Goal: Task Accomplishment & Management: Complete application form

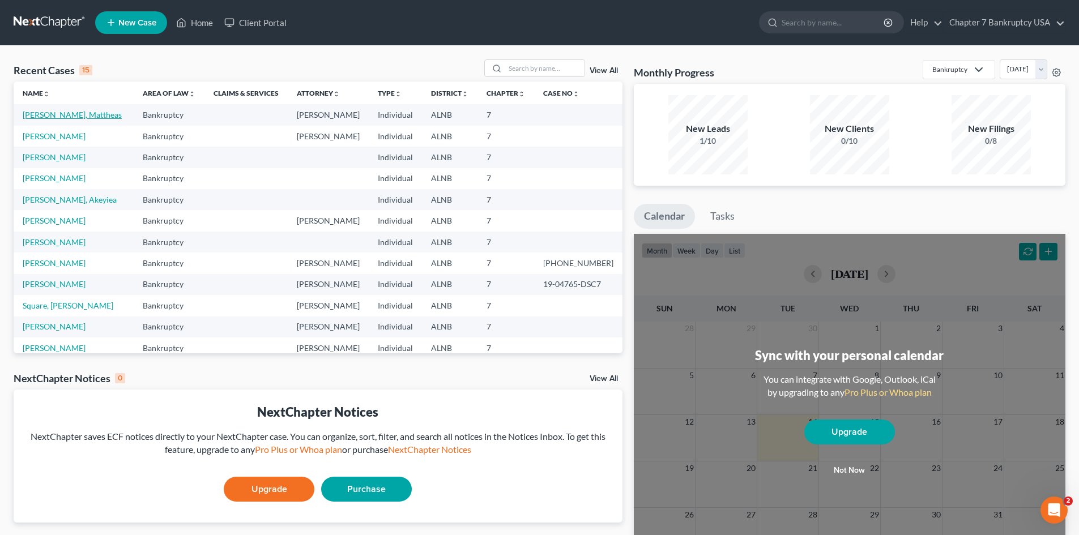
click at [56, 117] on link "[PERSON_NAME], Mattheas" at bounding box center [72, 115] width 99 height 10
click at [69, 120] on td "[PERSON_NAME], Mattheas" at bounding box center [74, 114] width 120 height 21
click at [72, 115] on link "[PERSON_NAME], Mattheas" at bounding box center [72, 115] width 99 height 10
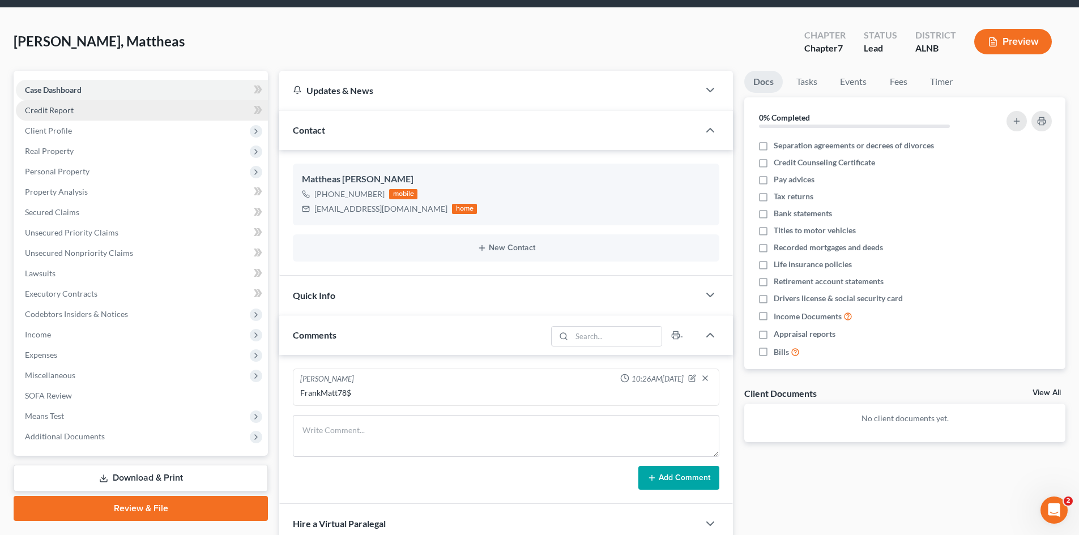
scroll to position [57, 0]
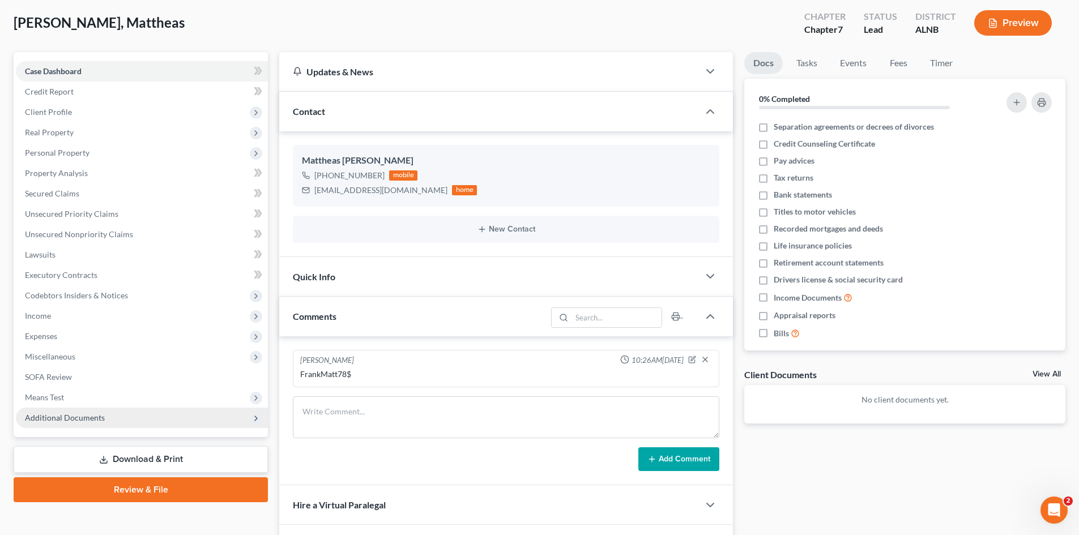
click at [82, 418] on span "Additional Documents" at bounding box center [65, 418] width 80 height 10
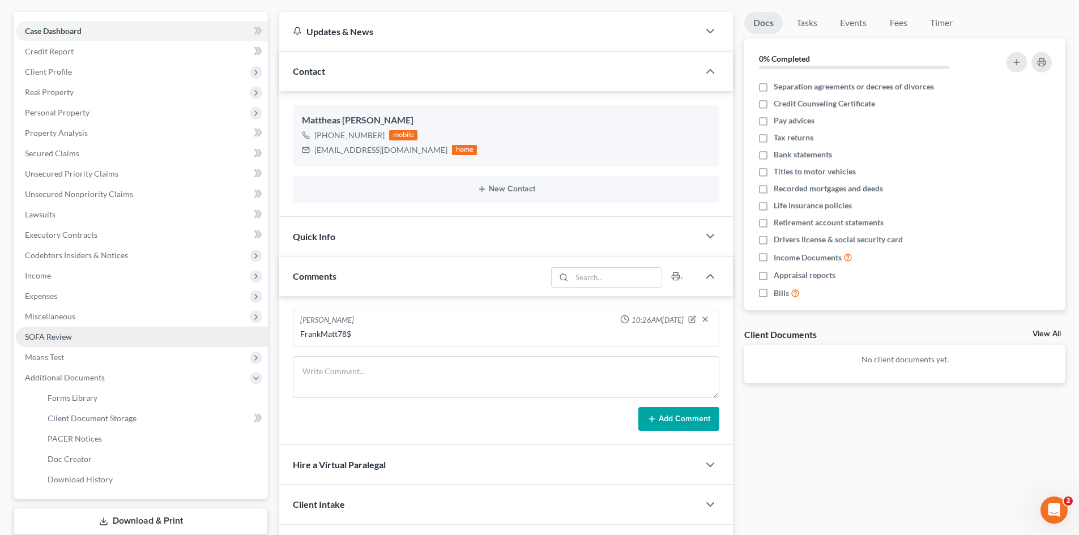
scroll to position [169, 0]
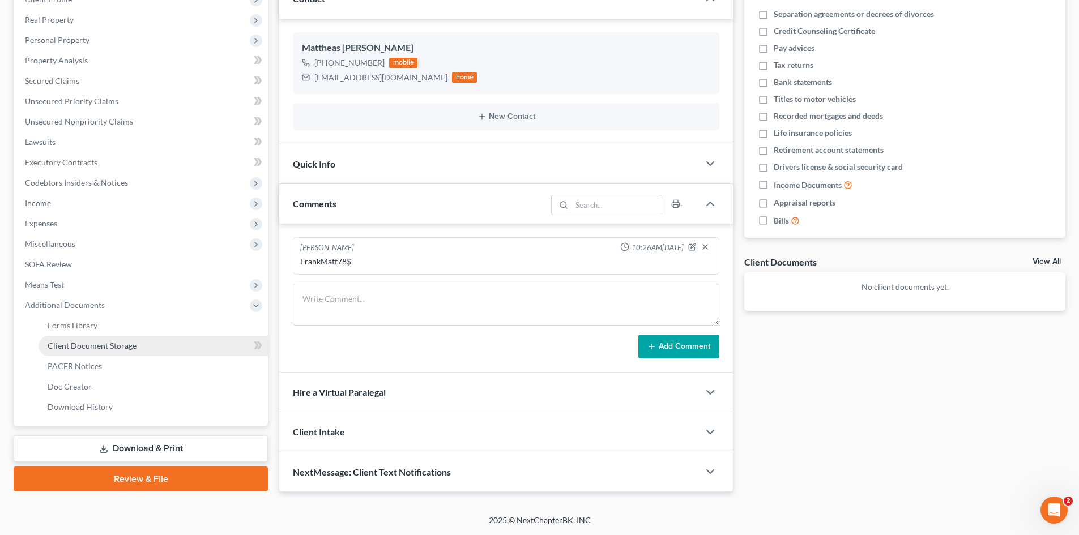
click at [113, 343] on span "Client Document Storage" at bounding box center [92, 346] width 89 height 10
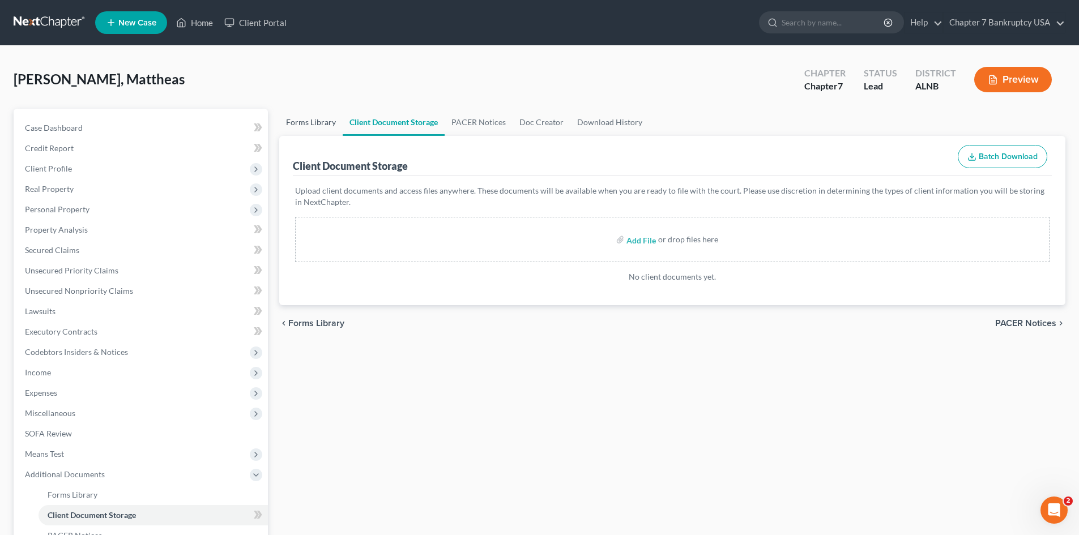
click at [324, 121] on link "Forms Library" at bounding box center [310, 122] width 63 height 27
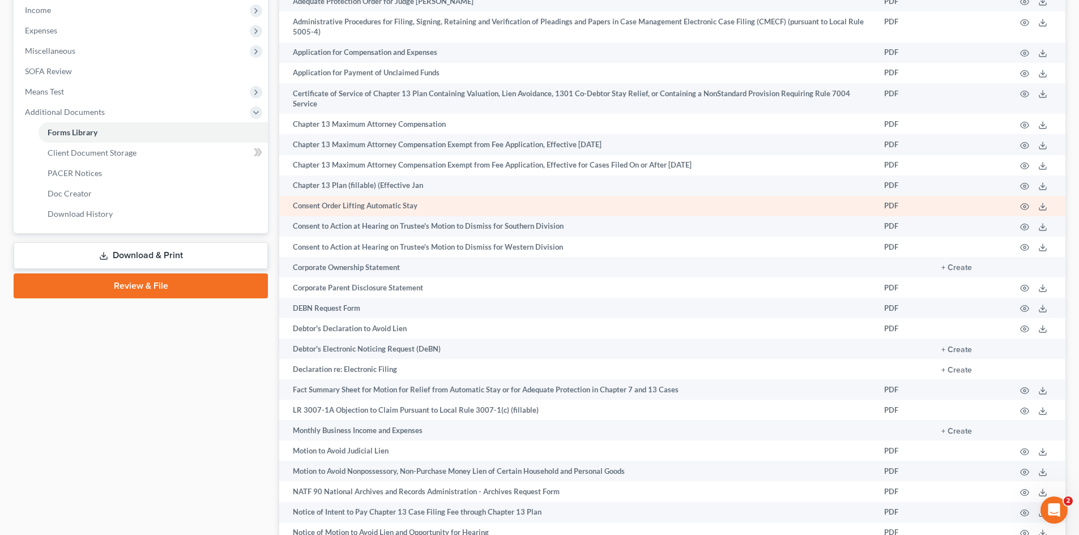
scroll to position [136, 0]
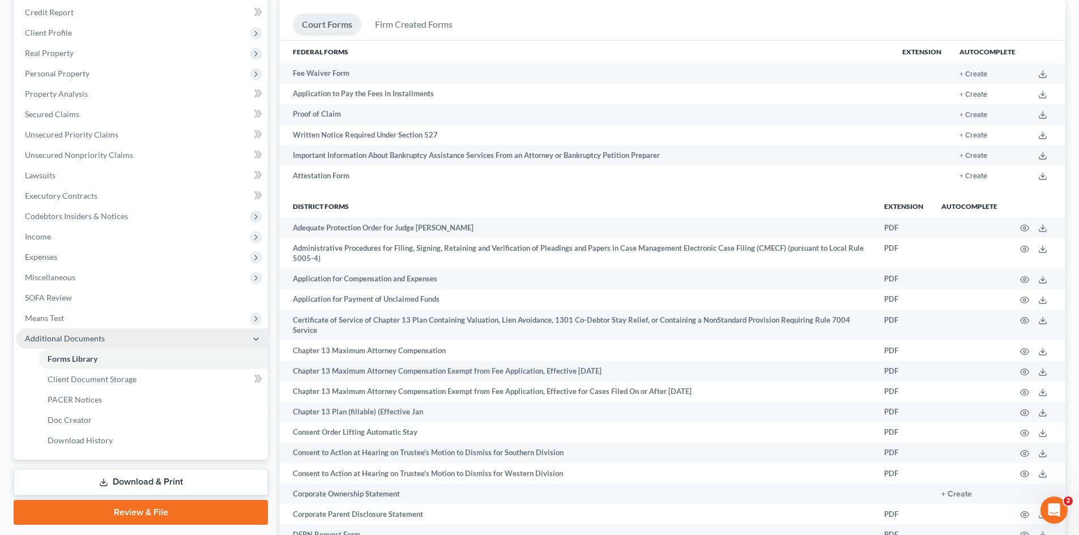
click at [77, 339] on span "Additional Documents" at bounding box center [65, 339] width 80 height 10
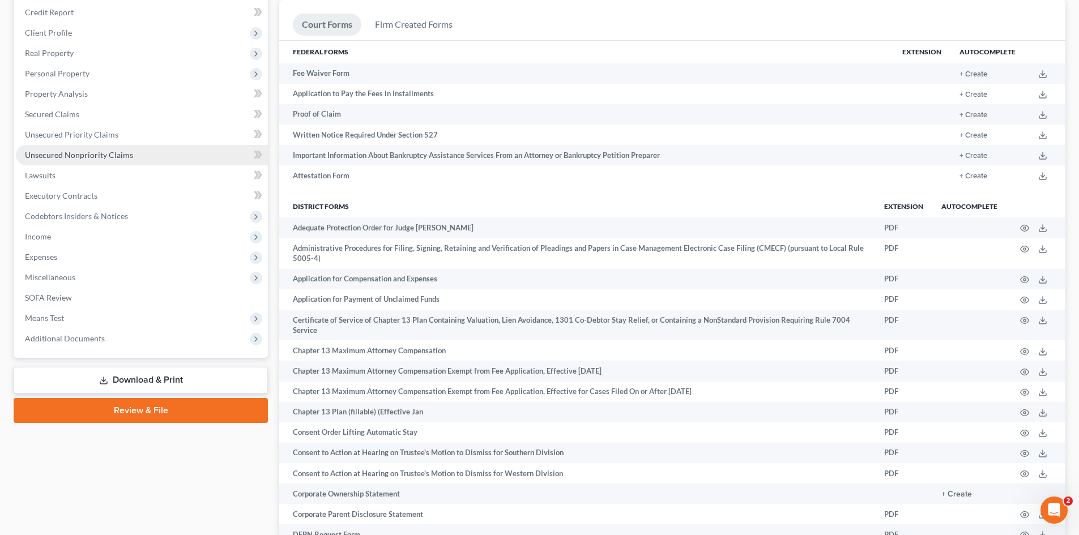
click at [91, 156] on span "Unsecured Nonpriority Claims" at bounding box center [79, 155] width 108 height 10
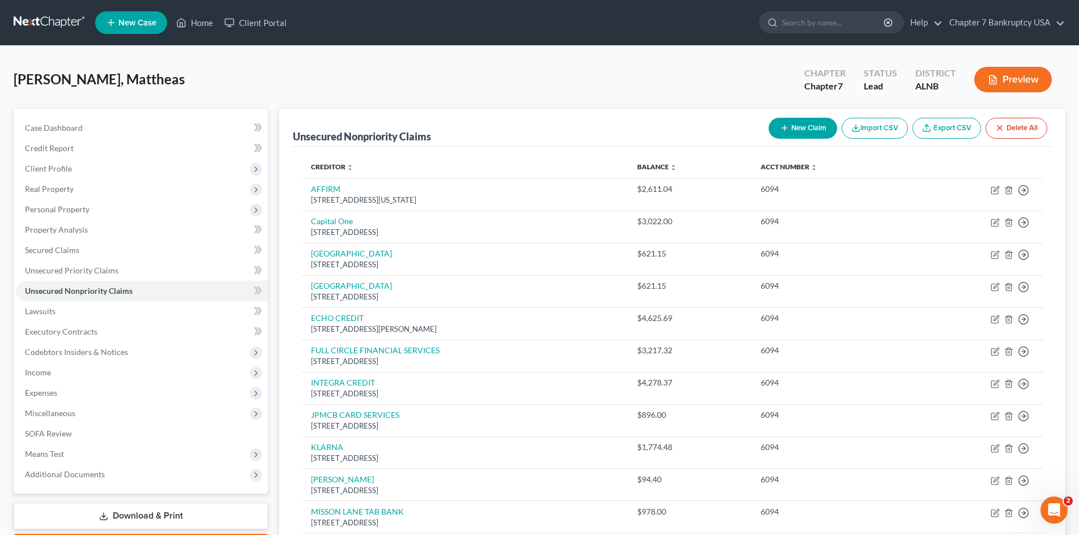
click at [793, 125] on button "New Claim" at bounding box center [802, 128] width 69 height 21
select select "0"
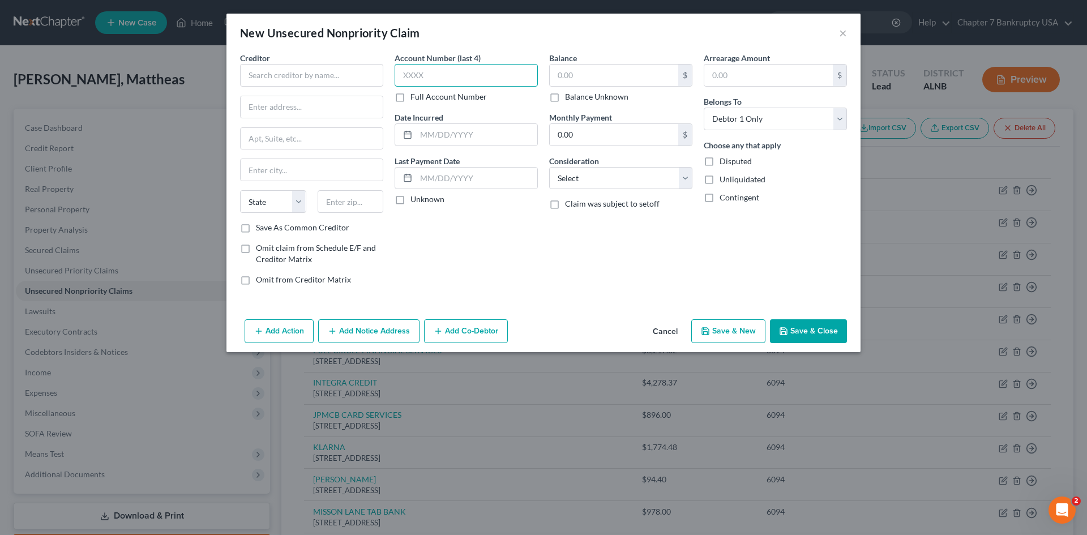
click at [435, 84] on input "text" at bounding box center [466, 75] width 143 height 23
type input "6094"
click at [297, 69] on input "text" at bounding box center [311, 75] width 143 height 23
click at [327, 76] on input "text" at bounding box center [311, 75] width 143 height 23
click at [275, 76] on input "CREDITFRESH" at bounding box center [311, 75] width 143 height 23
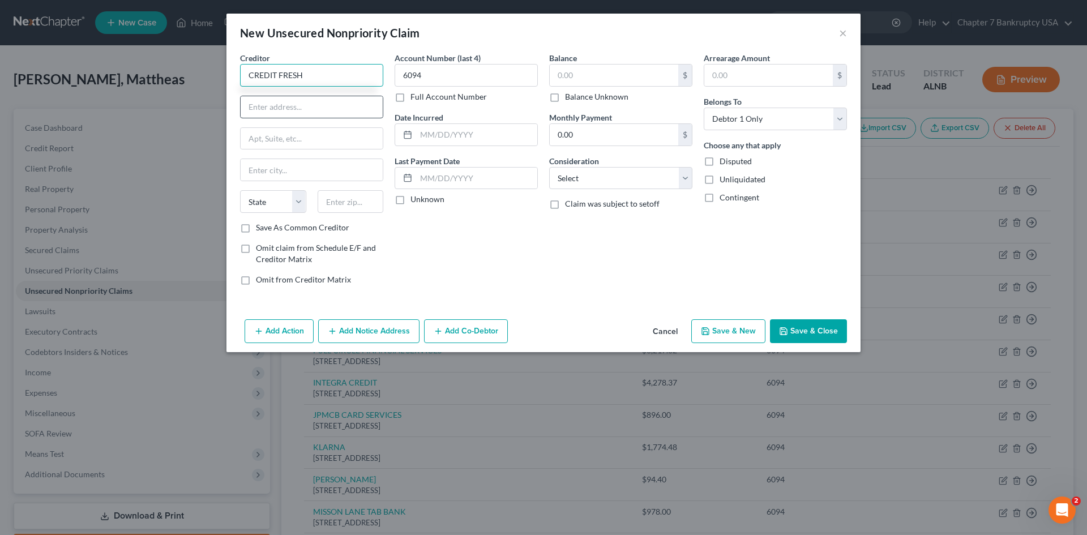
type input "CREDIT FRESH"
click at [292, 110] on input "text" at bounding box center [312, 107] width 142 height 22
type input "[STREET_ADDRESS]"
click at [346, 206] on input "text" at bounding box center [351, 201] width 66 height 23
type input "19713"
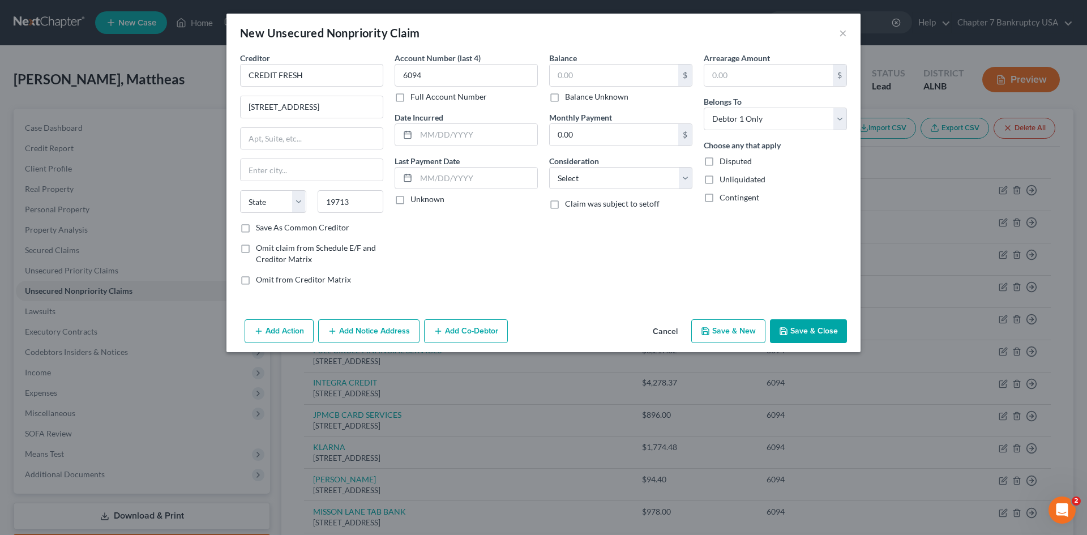
click at [480, 261] on div "Account Number (last 4) 6094 Full Account Number Date Incurred Last Payment Dat…" at bounding box center [466, 173] width 155 height 242
type input "[GEOGRAPHIC_DATA]"
select select "7"
click at [256, 229] on label "Save As Common Creditor" at bounding box center [302, 227] width 93 height 11
click at [261, 229] on input "Save As Common Creditor" at bounding box center [264, 225] width 7 height 7
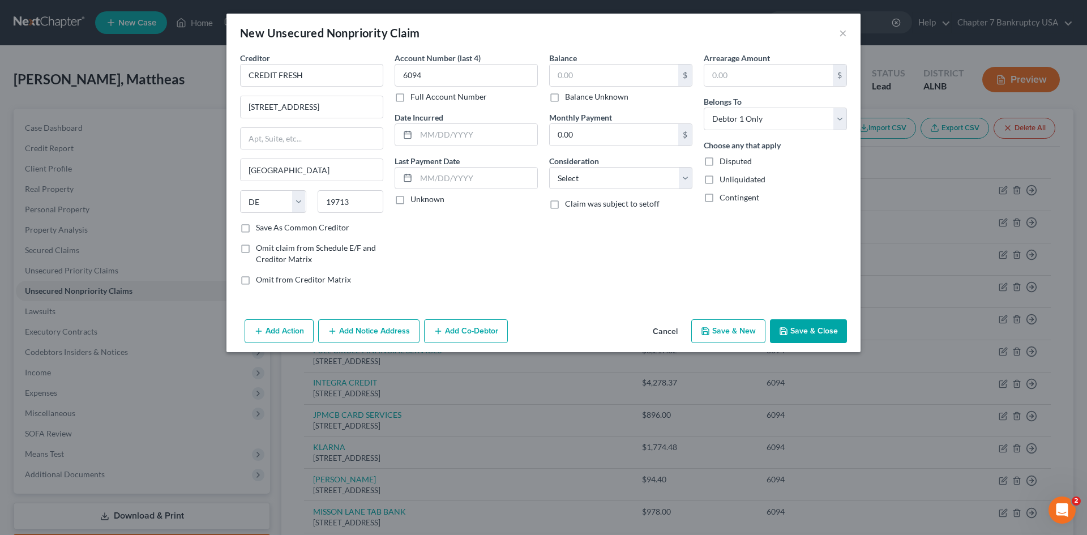
checkbox input "true"
click at [469, 258] on div "Account Number (last 4) 6094 Full Account Number Date Incurred Last Payment Dat…" at bounding box center [466, 173] width 155 height 242
click at [576, 69] on input "text" at bounding box center [614, 76] width 129 height 22
type input "260.00"
click at [746, 75] on input "text" at bounding box center [768, 76] width 129 height 22
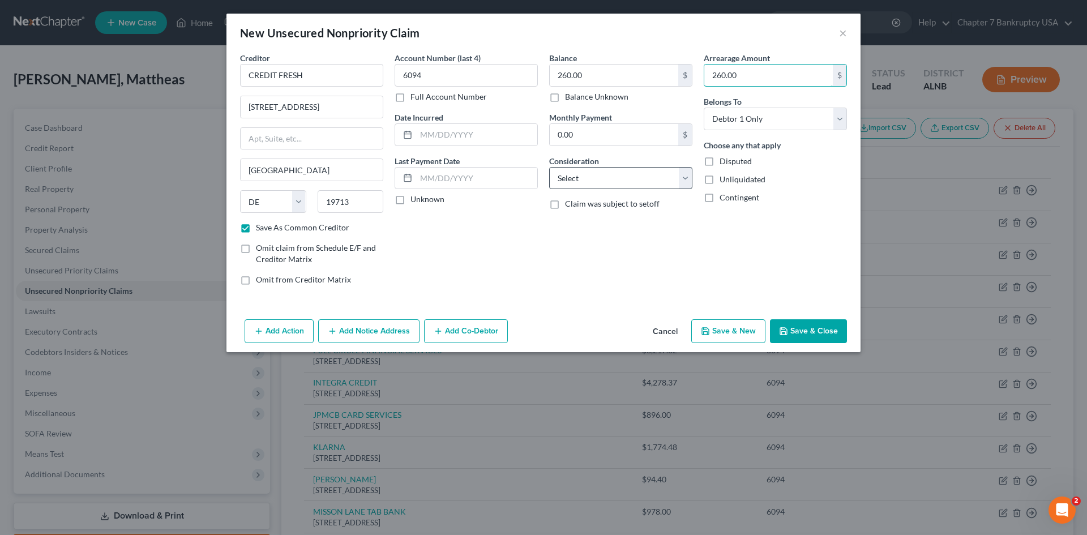
type input "260.00"
click at [636, 181] on select "Select Cable / Satellite Services Collection Agency Credit Card Debt Debt Couns…" at bounding box center [620, 178] width 143 height 23
select select "2"
click at [549, 167] on select "Select Cable / Satellite Services Collection Agency Credit Card Debt Debt Couns…" at bounding box center [620, 178] width 143 height 23
click at [460, 138] on input "text" at bounding box center [476, 135] width 121 height 22
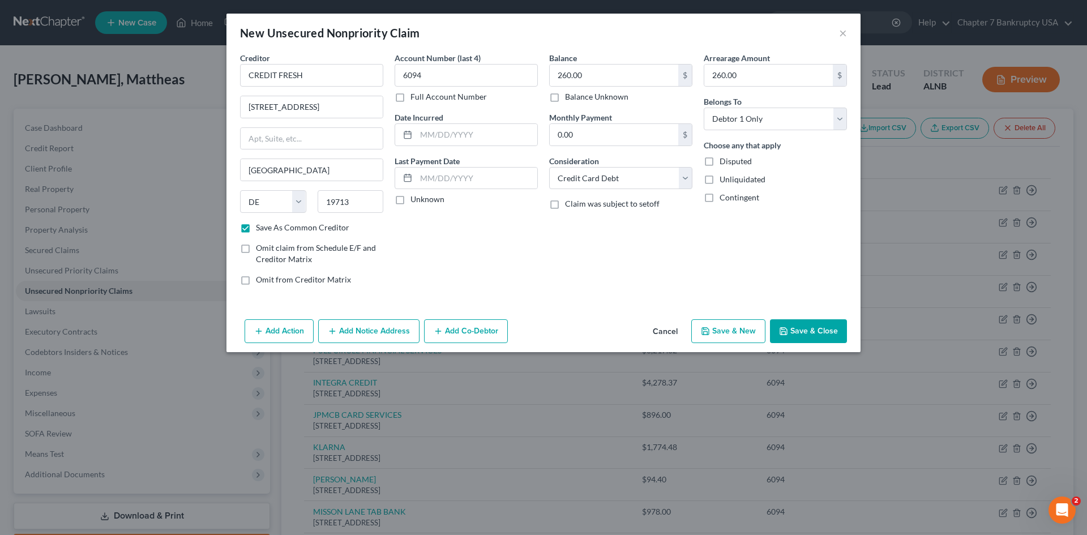
click at [411, 199] on label "Unknown" at bounding box center [428, 199] width 34 height 11
click at [415, 199] on input "Unknown" at bounding box center [418, 197] width 7 height 7
checkbox input "true"
drag, startPoint x: 402, startPoint y: 221, endPoint x: 508, endPoint y: 249, distance: 109.3
click at [414, 227] on div "Account Number (last 4) 6094 Full Account Number Date Incurred Last Payment Dat…" at bounding box center [466, 173] width 155 height 242
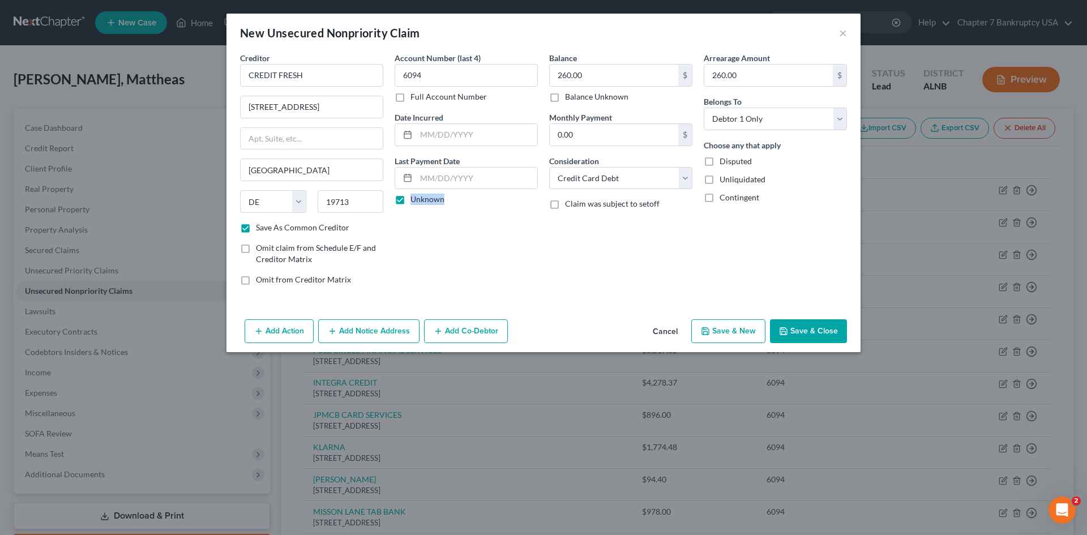
click at [801, 335] on button "Save & Close" at bounding box center [808, 331] width 77 height 24
checkbox input "false"
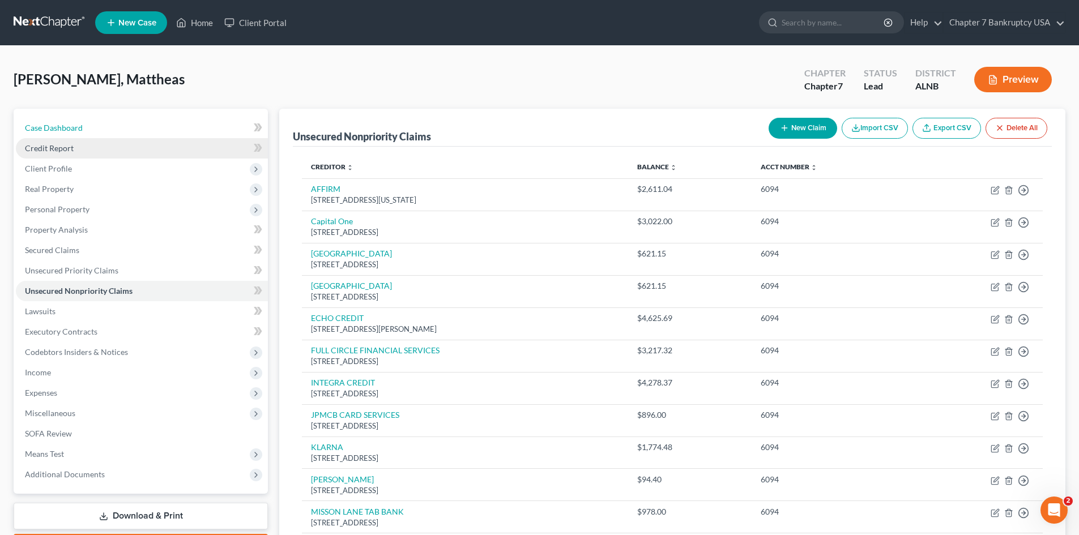
drag, startPoint x: 64, startPoint y: 131, endPoint x: 61, endPoint y: 139, distance: 9.0
click at [64, 131] on span "Case Dashboard" at bounding box center [54, 128] width 58 height 10
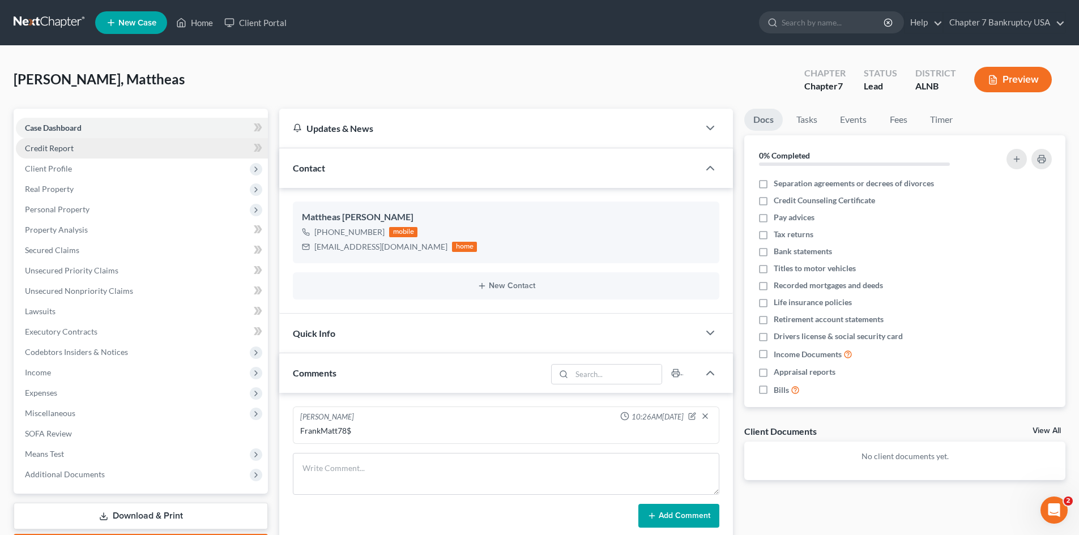
click at [36, 149] on span "Credit Report" at bounding box center [49, 148] width 49 height 10
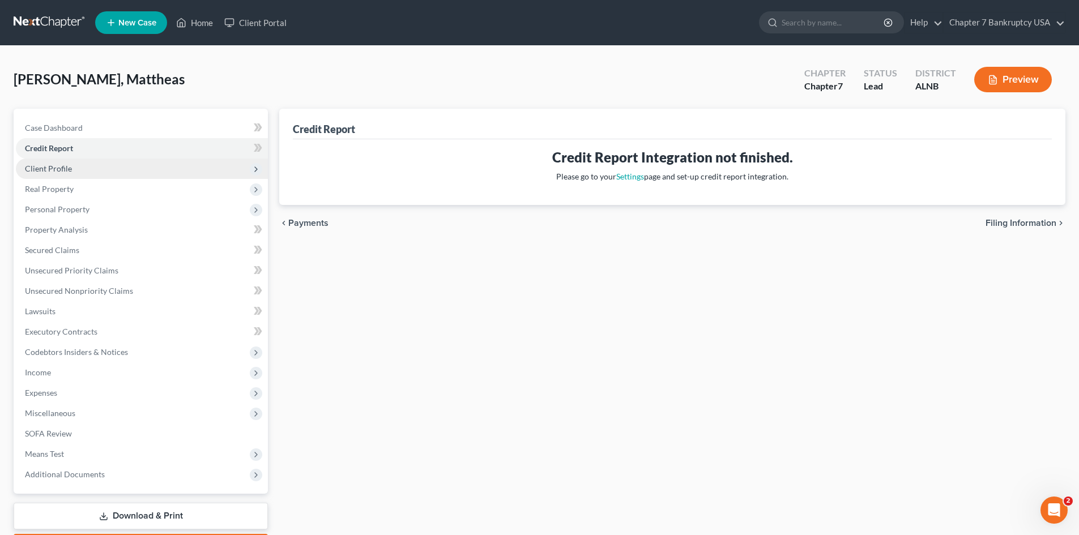
click at [44, 164] on span "Client Profile" at bounding box center [48, 169] width 47 height 10
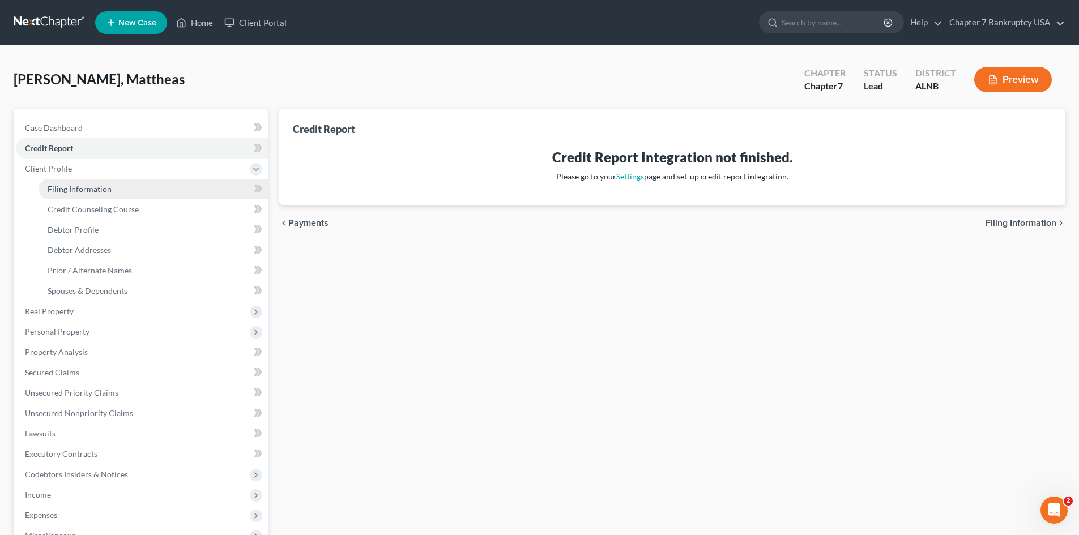
click at [77, 180] on link "Filing Information" at bounding box center [153, 189] width 229 height 20
select select "1"
select select "0"
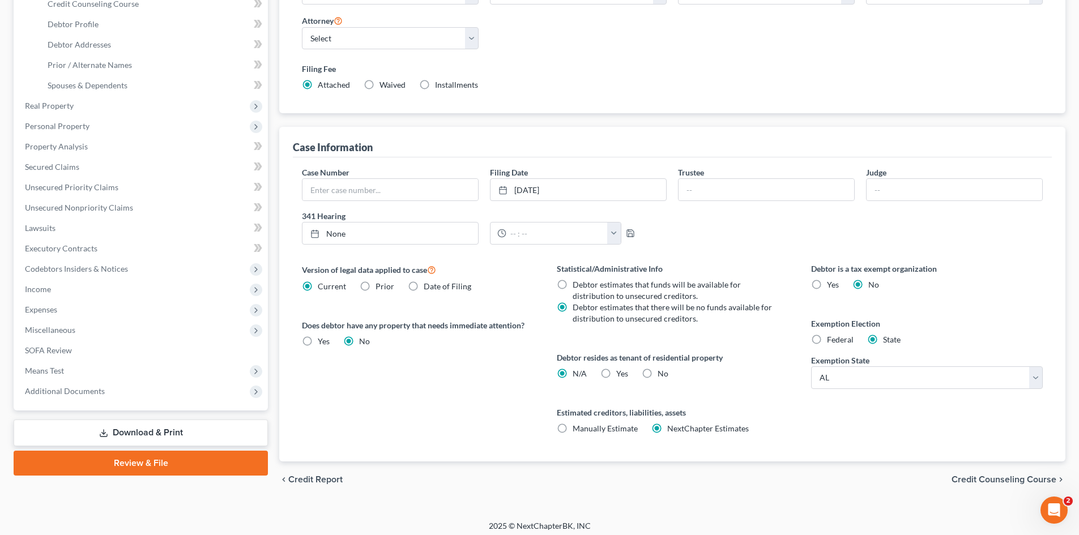
scroll to position [211, 0]
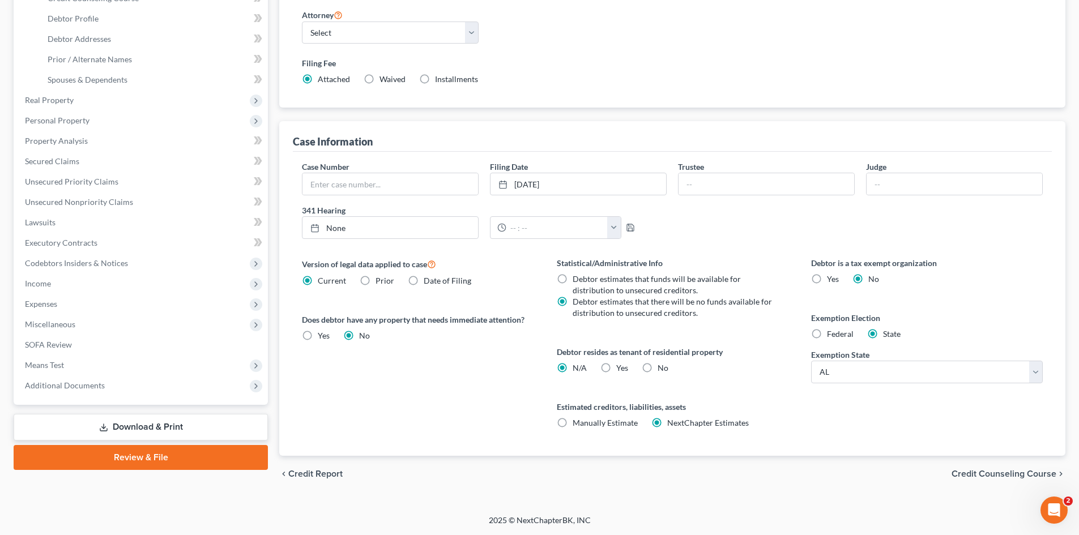
click at [1017, 472] on span "Credit Counseling Course" at bounding box center [1003, 473] width 105 height 9
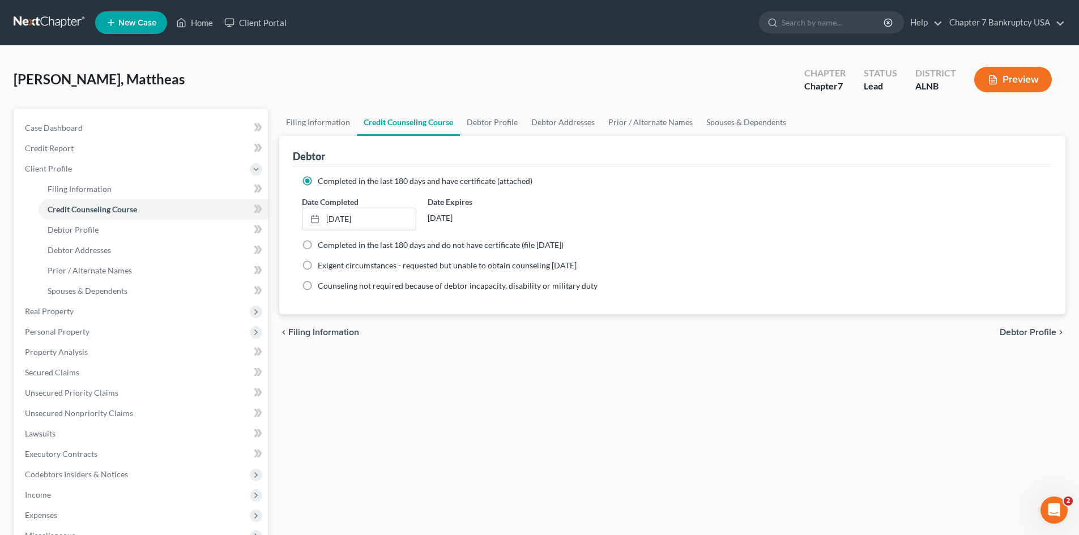
click at [1024, 335] on span "Debtor Profile" at bounding box center [1028, 332] width 57 height 9
select select "1"
select select "2"
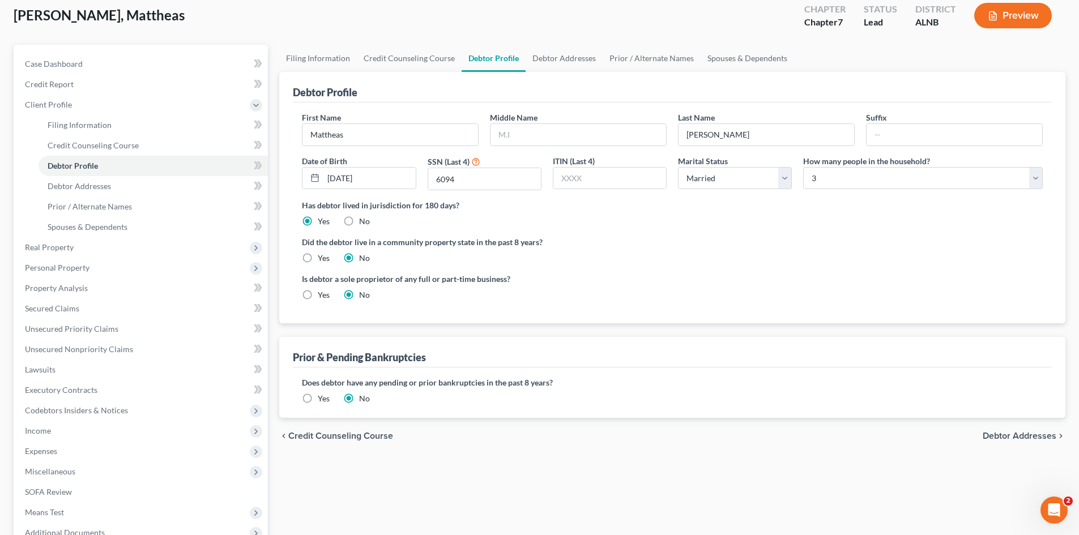
scroll to position [189, 0]
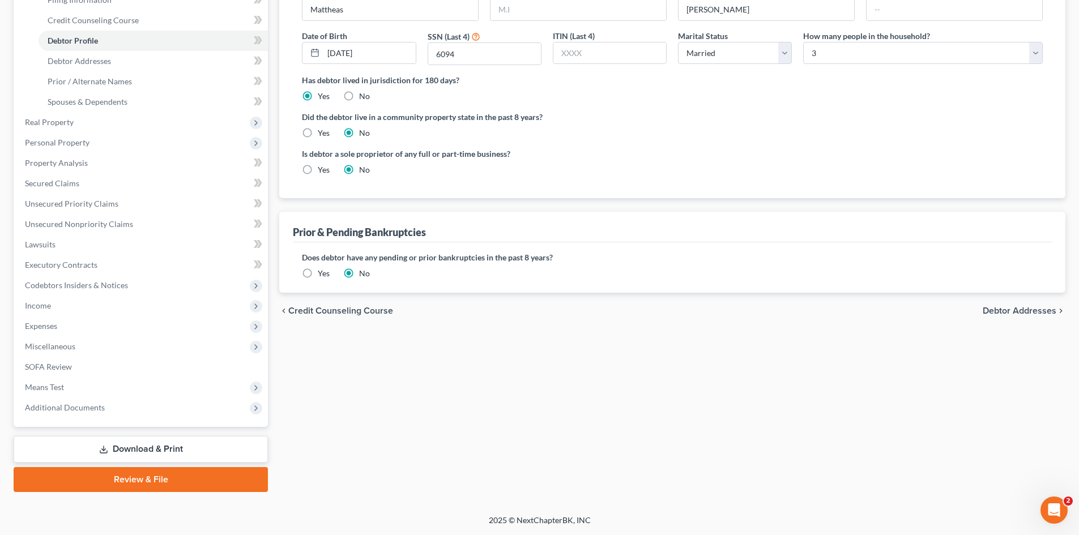
click at [1006, 310] on span "Debtor Addresses" at bounding box center [1020, 310] width 74 height 9
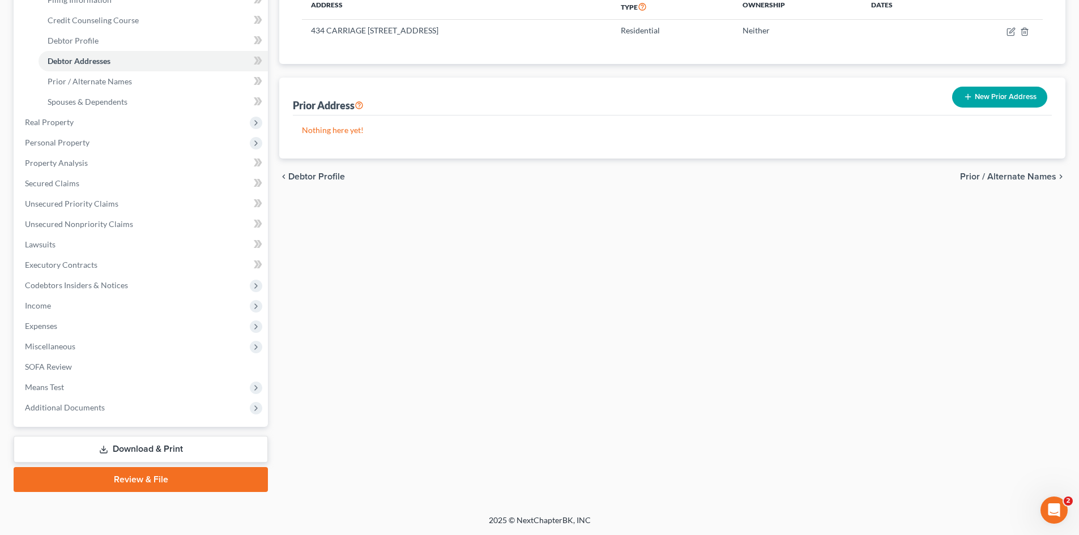
click at [146, 451] on link "Download & Print" at bounding box center [141, 449] width 254 height 27
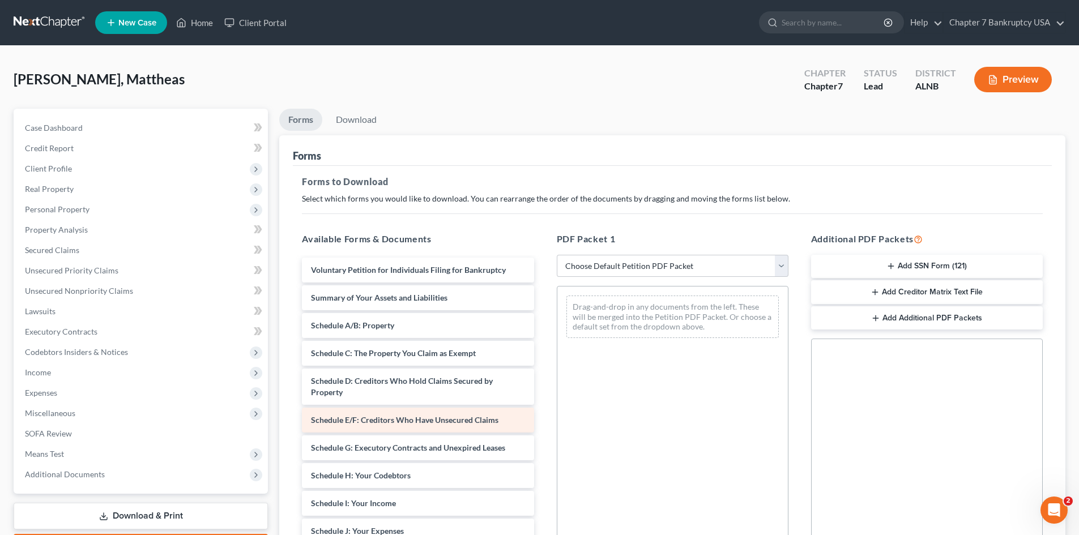
click at [450, 422] on span "Schedule E/F: Creditors Who Have Unsecured Claims" at bounding box center [404, 420] width 187 height 10
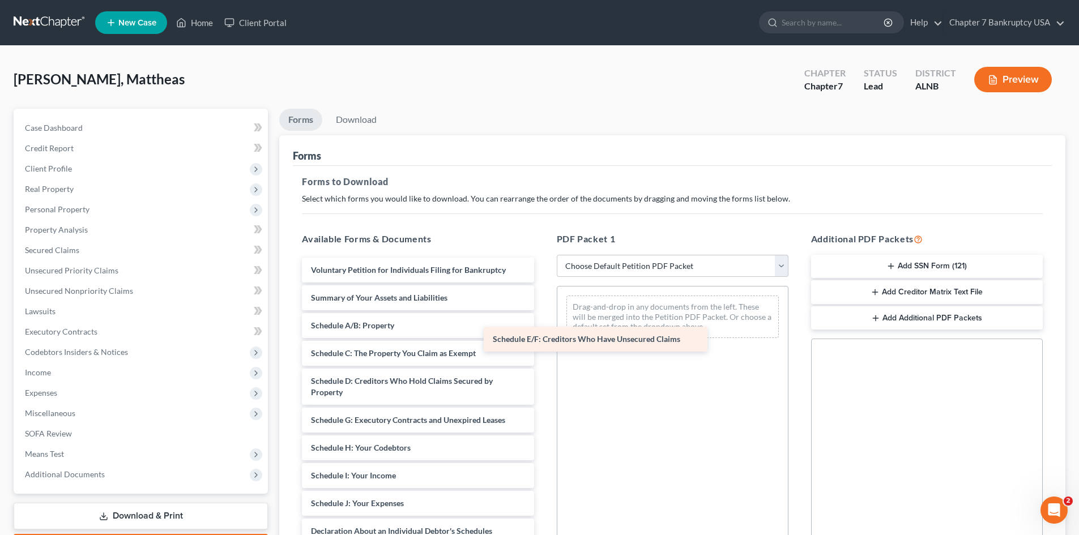
drag, startPoint x: 410, startPoint y: 423, endPoint x: 627, endPoint y: 310, distance: 245.2
click at [543, 310] on div "Schedule E/F: Creditors Who Have Unsecured Claims Voluntary Petition for Indivi…" at bounding box center [418, 515] width 250 height 514
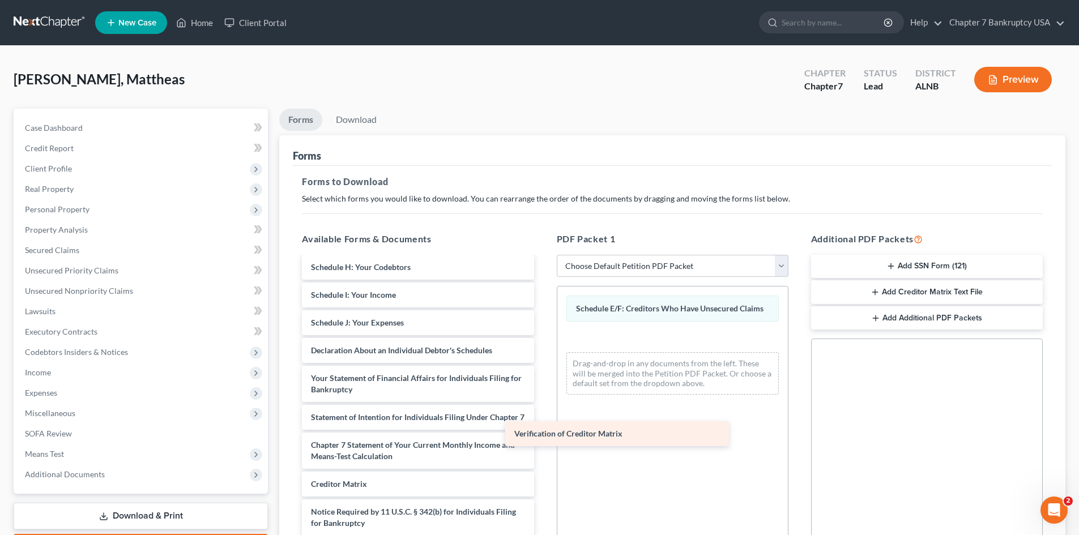
scroll to position [192, 0]
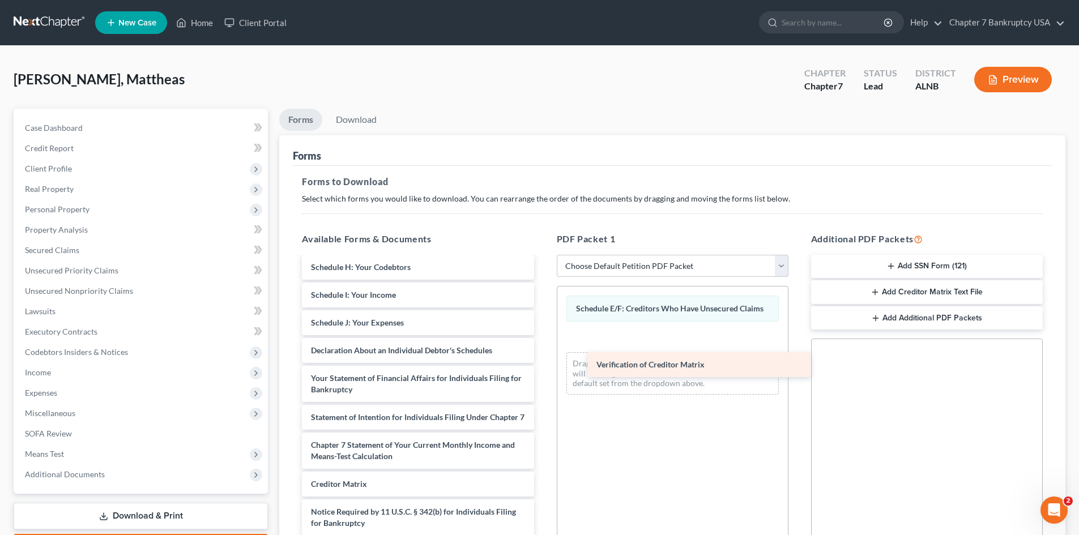
drag, startPoint x: 369, startPoint y: 482, endPoint x: 655, endPoint y: 363, distance: 309.4
click at [543, 363] on div "Verification of Creditor Matrix Voluntary Petition for Individuals Filing for B…" at bounding box center [418, 320] width 250 height 486
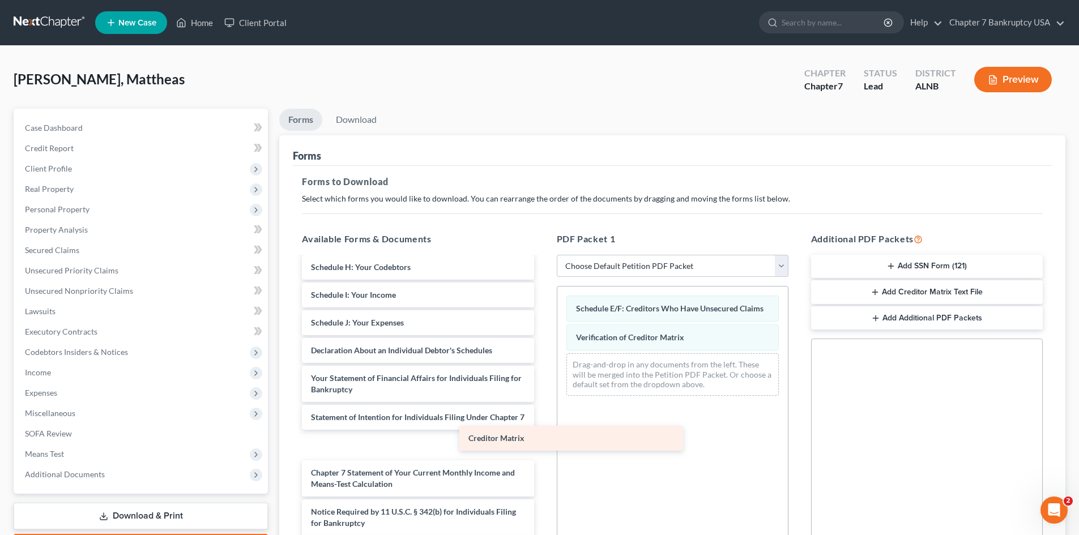
scroll to position [164, 0]
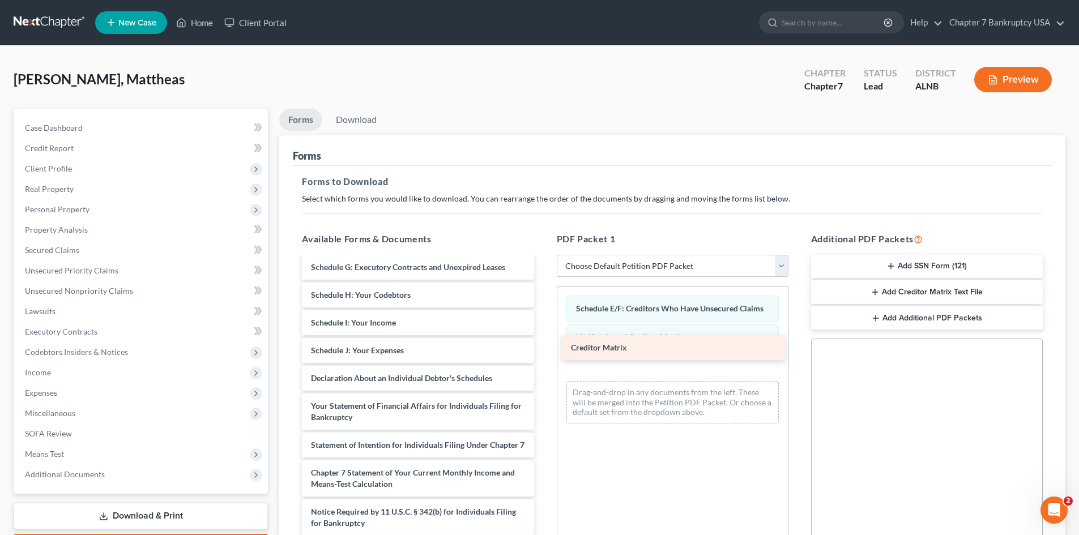
drag, startPoint x: 381, startPoint y: 490, endPoint x: 641, endPoint y: 354, distance: 293.6
click at [543, 354] on div "Creditor Matrix Voluntary Petition for Individuals Filing for Bankruptcy Summar…" at bounding box center [418, 334] width 250 height 459
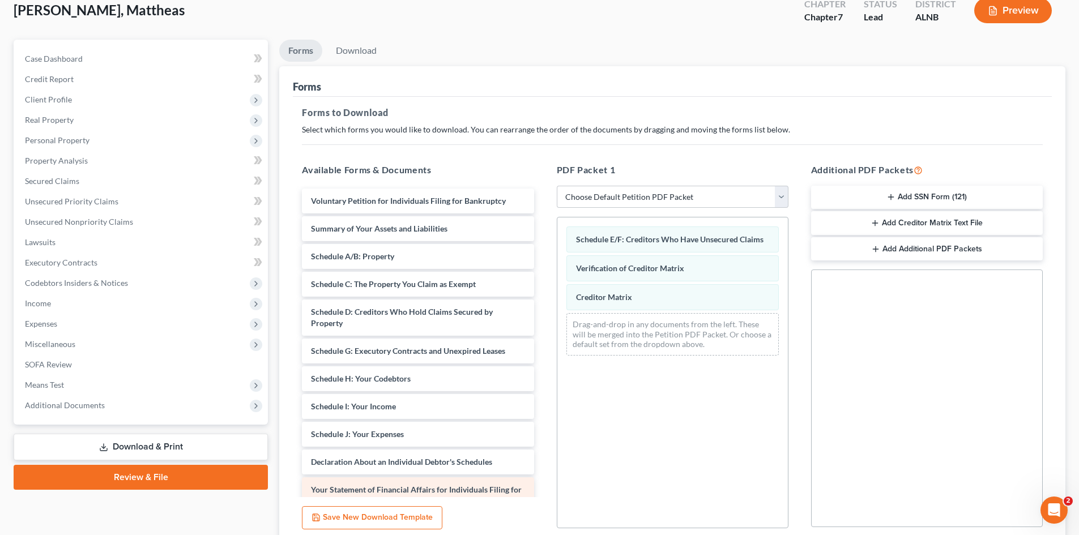
scroll to position [51, 0]
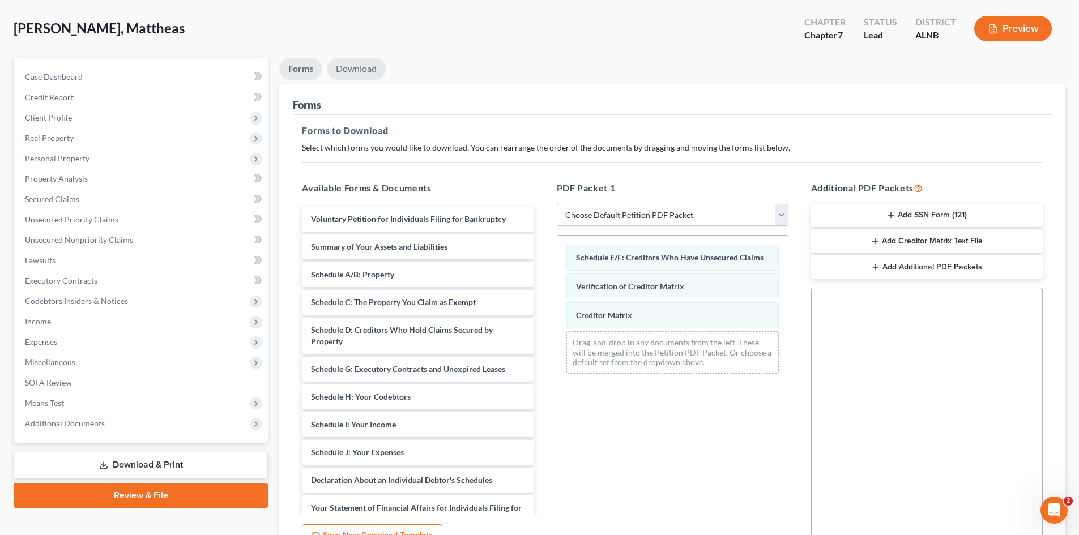
click at [355, 68] on link "Download" at bounding box center [356, 69] width 59 height 22
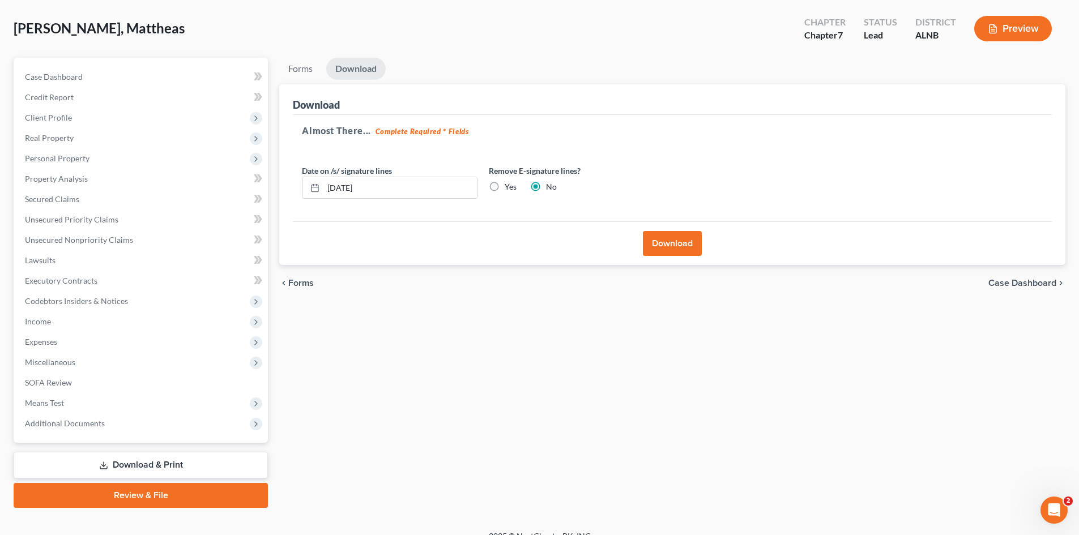
click at [505, 187] on label "Yes" at bounding box center [511, 186] width 12 height 11
click at [509, 187] on input "Yes" at bounding box center [512, 184] width 7 height 7
radio input "true"
radio input "false"
click at [304, 69] on link "Forms" at bounding box center [300, 69] width 42 height 22
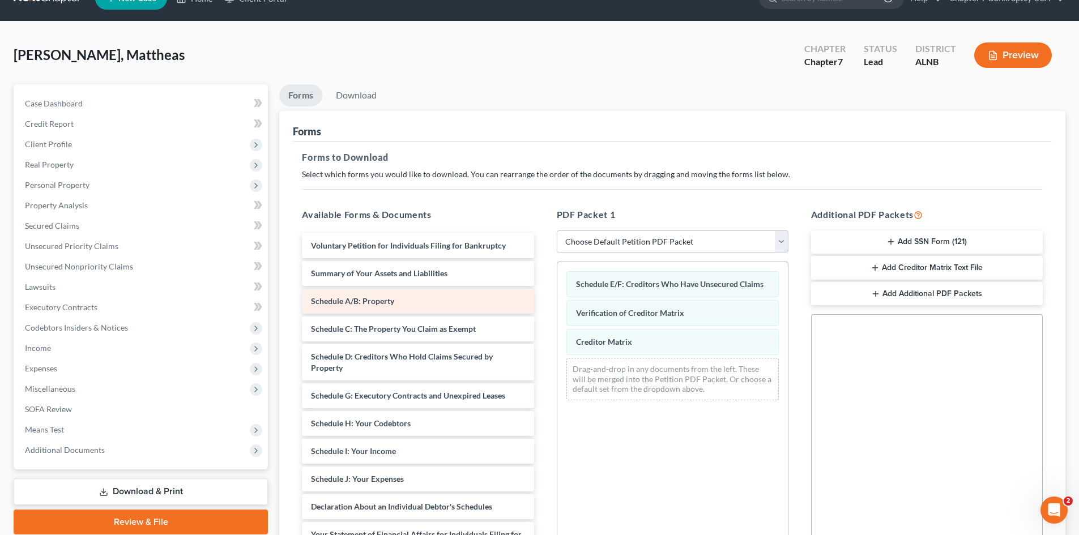
scroll to position [0, 0]
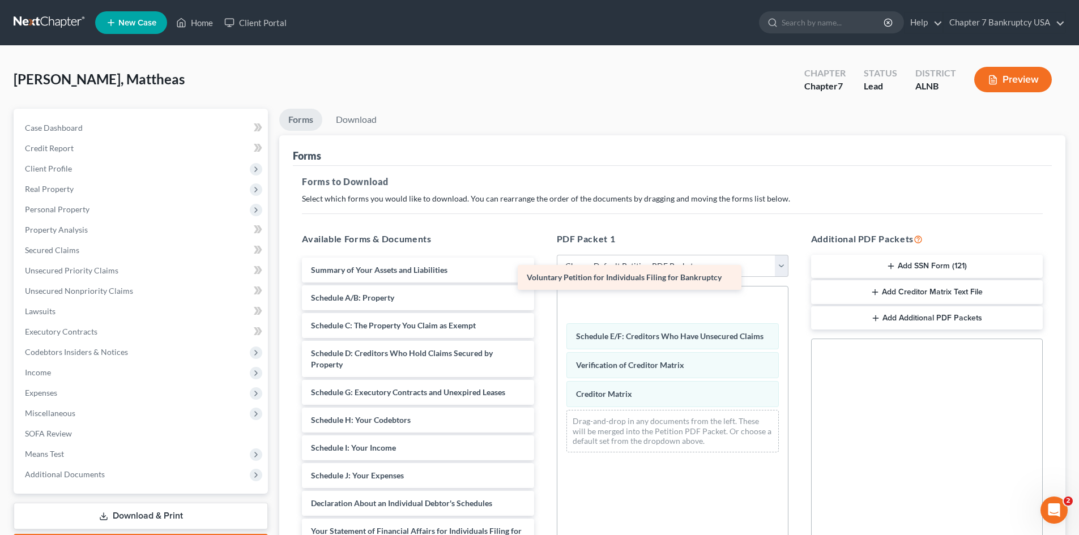
drag, startPoint x: 418, startPoint y: 266, endPoint x: 634, endPoint y: 273, distance: 215.9
click at [543, 273] on div "Voluntary Petition for Individuals Filing for Bankruptcy Voluntary Petition for…" at bounding box center [418, 473] width 250 height 431
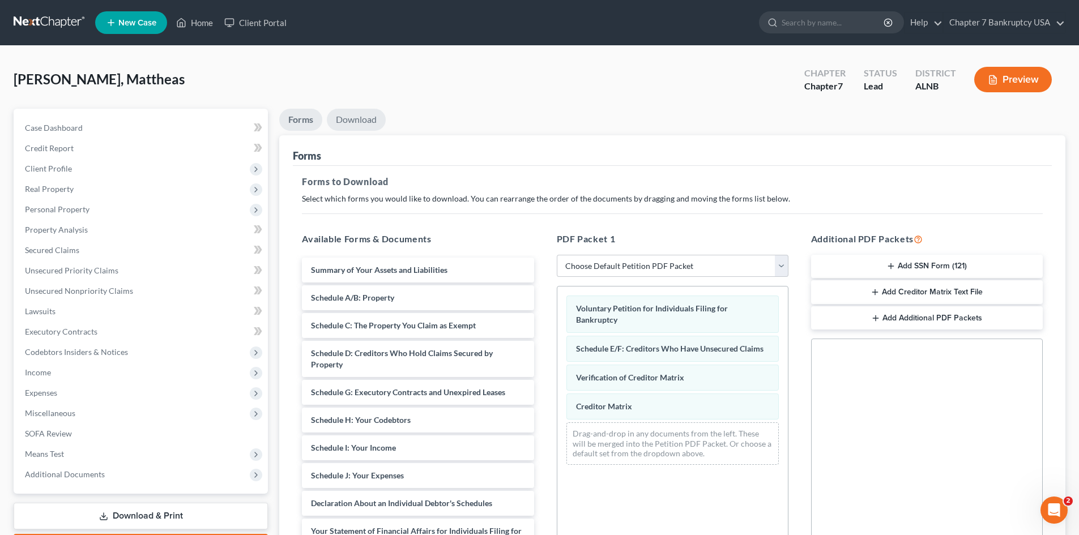
click at [367, 118] on link "Download" at bounding box center [356, 120] width 59 height 22
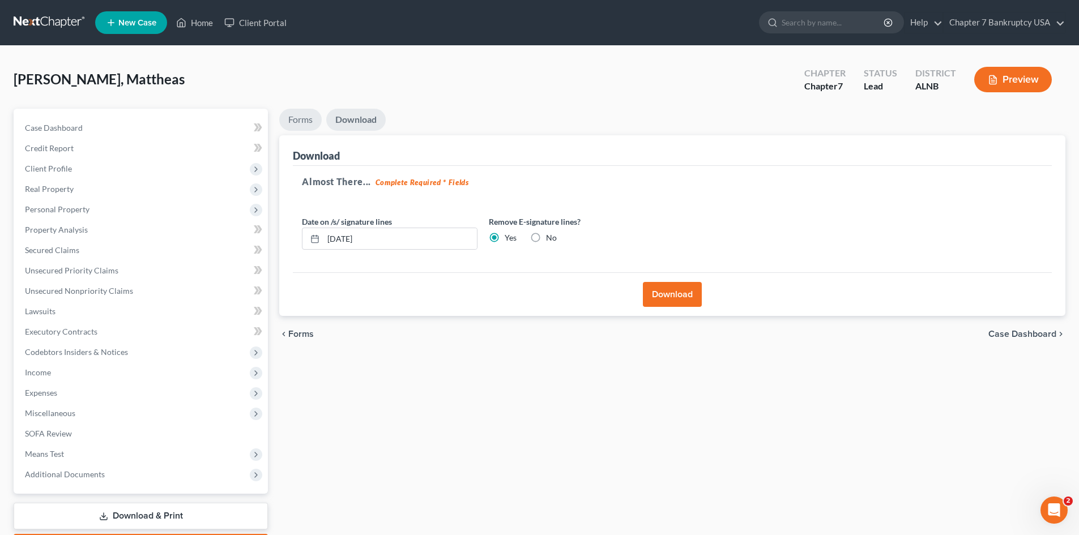
click at [302, 117] on link "Forms" at bounding box center [300, 120] width 42 height 22
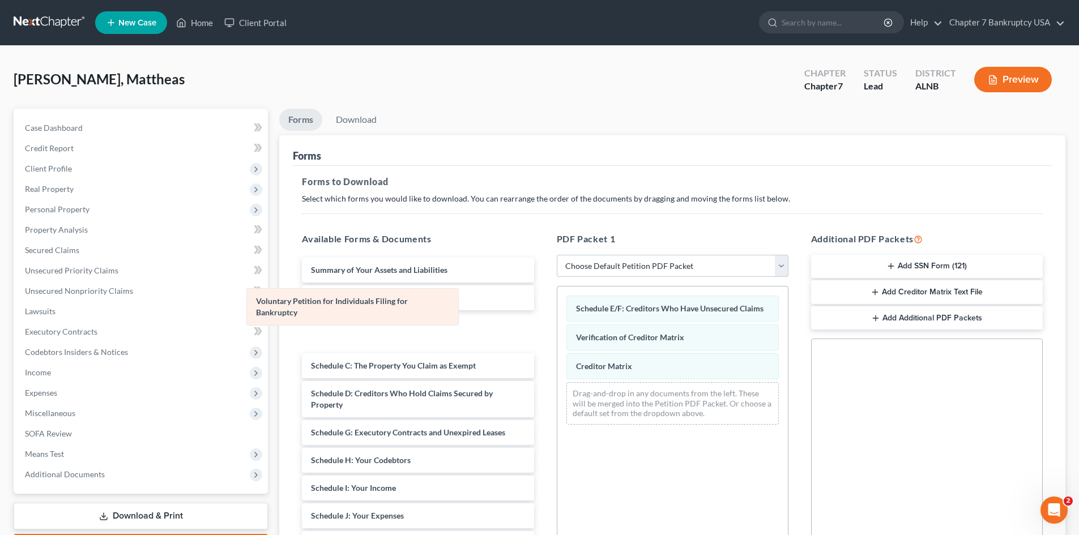
drag, startPoint x: 655, startPoint y: 313, endPoint x: 322, endPoint y: 306, distance: 333.1
click at [557, 306] on div "Voluntary Petition for Individuals Filing for Bankruptcy Voluntary Petition for…" at bounding box center [672, 360] width 230 height 147
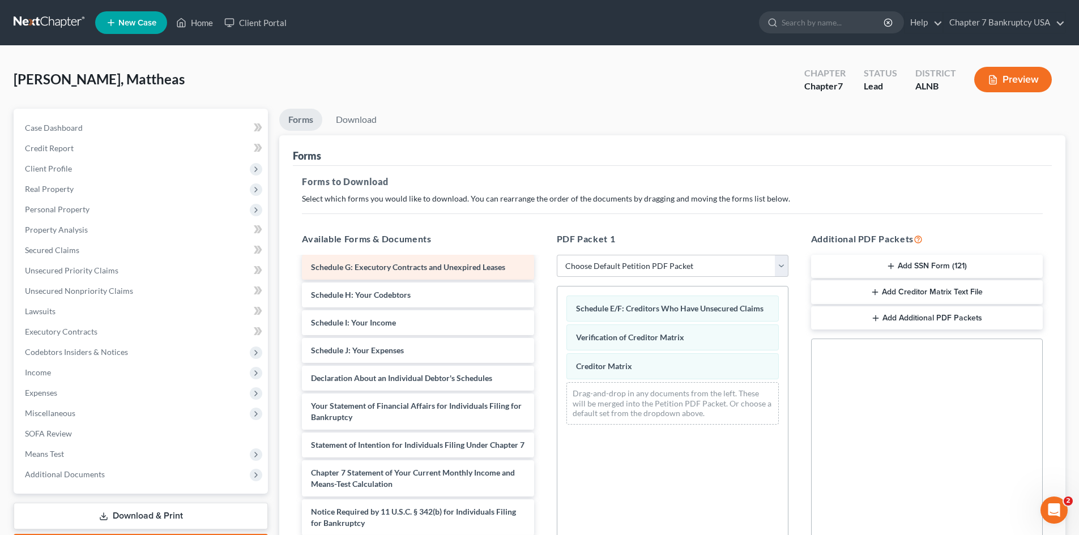
scroll to position [164, 0]
click at [928, 268] on button "Add SSN Form (121)" at bounding box center [927, 267] width 232 height 24
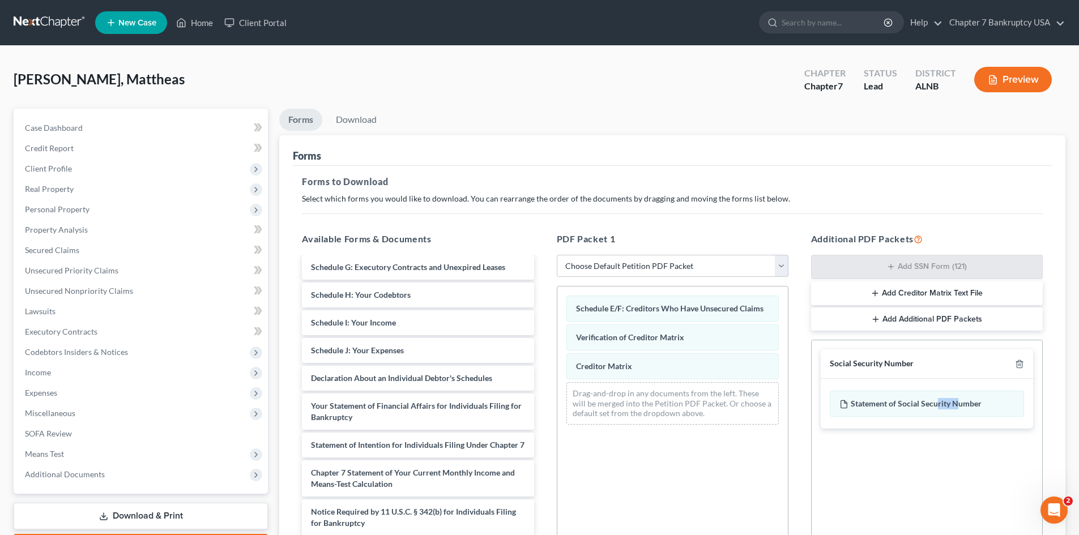
drag, startPoint x: 959, startPoint y: 403, endPoint x: 974, endPoint y: 360, distance: 46.2
click at [957, 374] on div "Social Security Number Statement of Social Security Number" at bounding box center [927, 388] width 212 height 79
click at [979, 346] on div "Social Security Number Statement of Social Security Number Creditor Matrix Text…" at bounding box center [927, 388] width 230 height 97
click at [875, 368] on div "Social Security Number" at bounding box center [872, 363] width 84 height 11
click at [869, 366] on div "Social Security Number" at bounding box center [872, 363] width 84 height 11
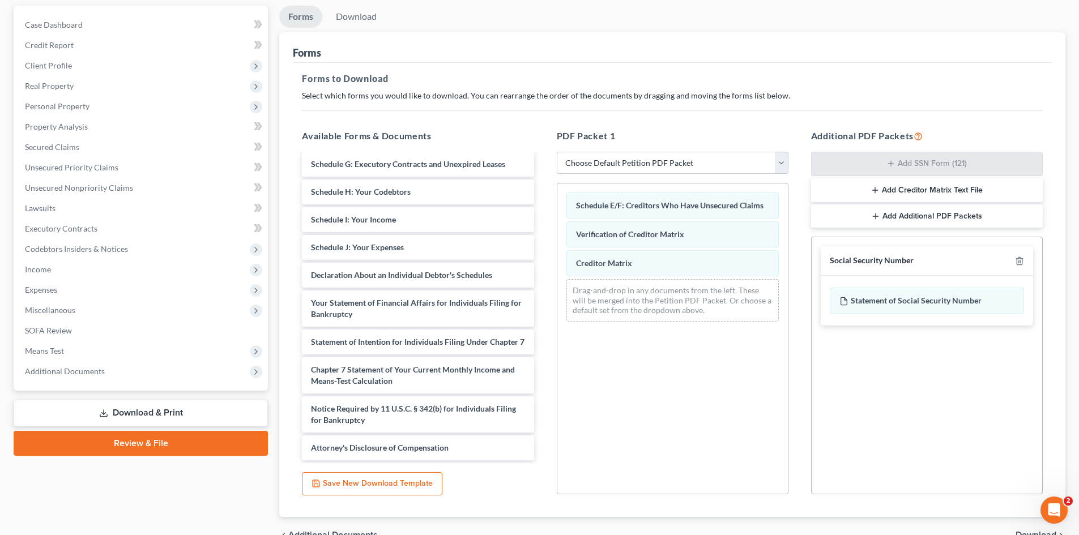
scroll to position [113, 0]
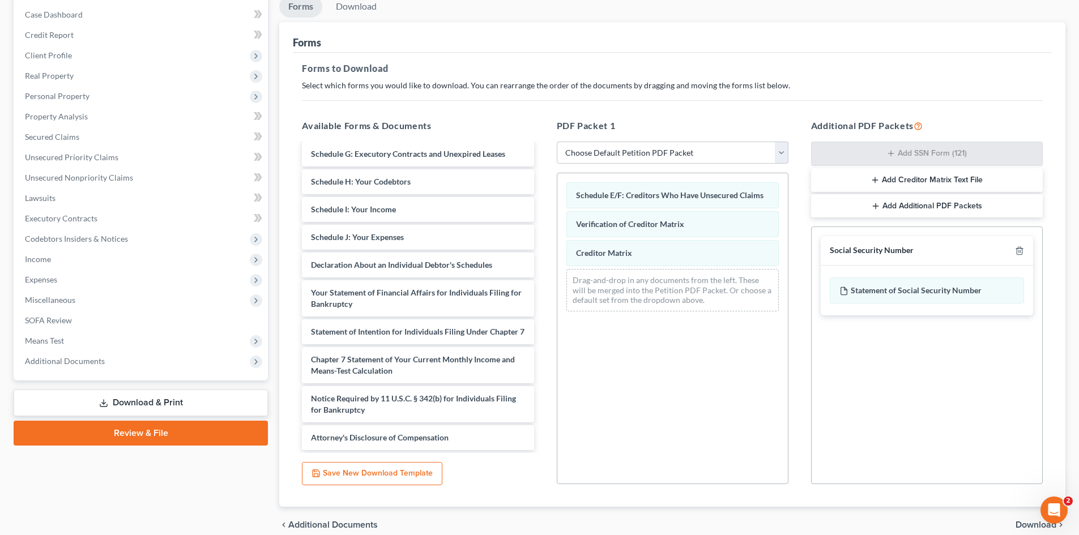
click at [624, 364] on div "Schedule E/F: Creditors Who Have Unsecured Claims Verification of Creditor Matr…" at bounding box center [673, 328] width 232 height 311
drag, startPoint x: 878, startPoint y: 249, endPoint x: 843, endPoint y: 221, distance: 44.3
click at [825, 250] on div "Social Security Number" at bounding box center [927, 250] width 212 height 29
click at [1019, 250] on icon "button" at bounding box center [1019, 250] width 9 height 9
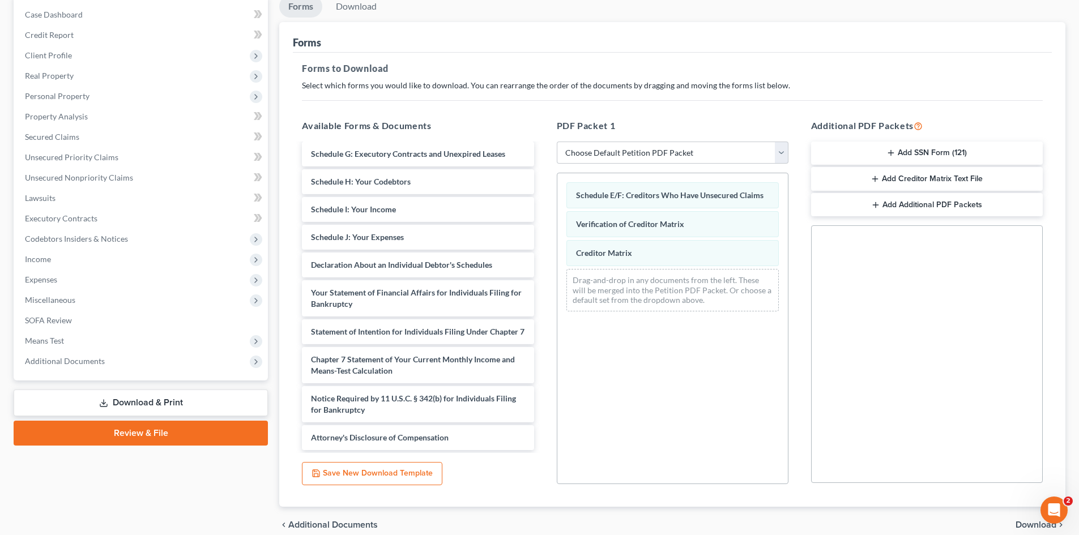
click at [891, 152] on line "button" at bounding box center [891, 153] width 0 height 5
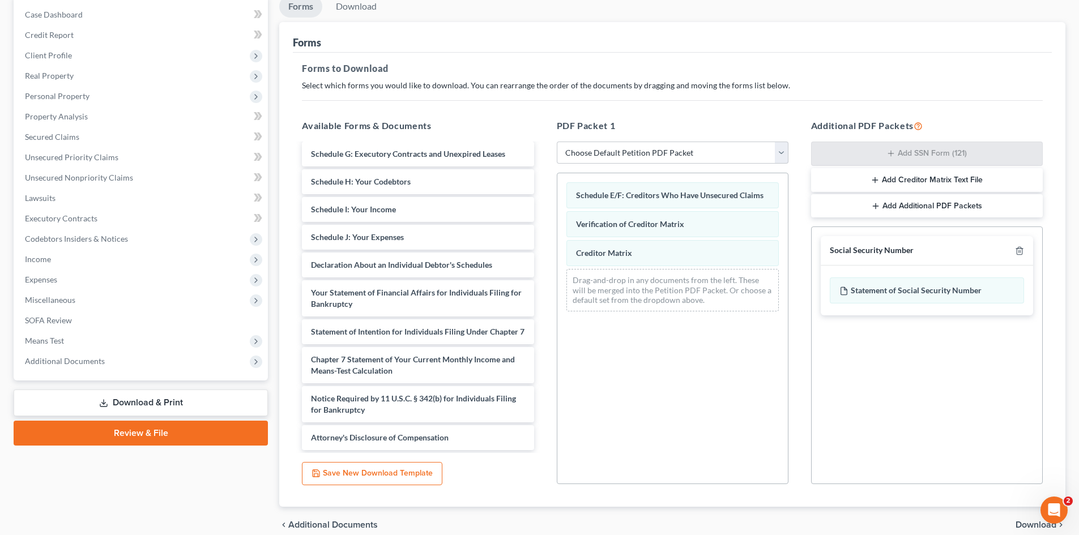
click at [657, 292] on div "Drag-and-drop in any documents from the left. These will be merged into the Pet…" at bounding box center [672, 290] width 212 height 42
drag, startPoint x: 849, startPoint y: 252, endPoint x: 805, endPoint y: 259, distance: 44.7
click at [805, 259] on div "Additional PDF Packets Add SSN Form (121) Add Creditor Matrix Text File Add Add…" at bounding box center [927, 302] width 254 height 384
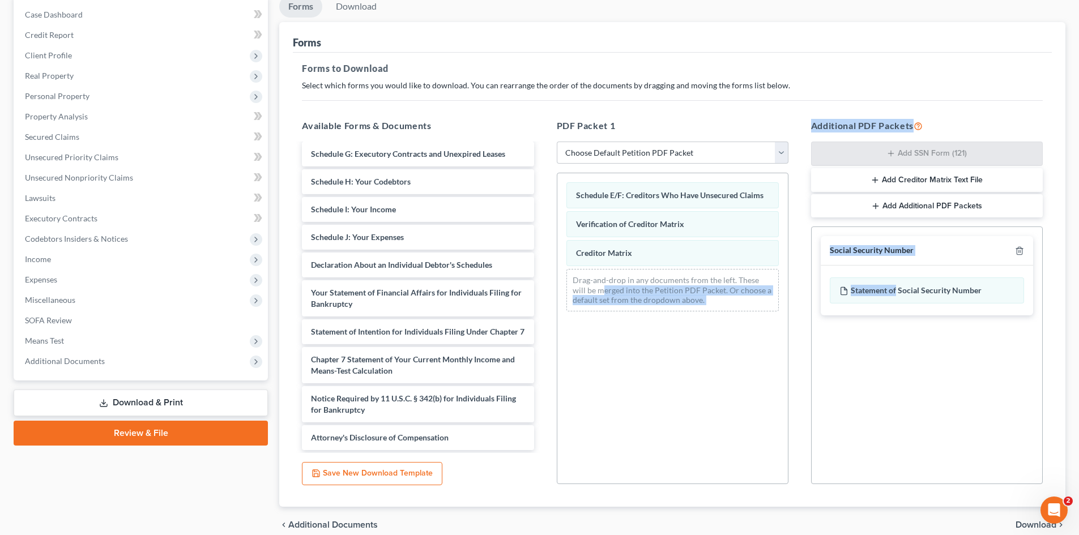
drag, startPoint x: 896, startPoint y: 294, endPoint x: 587, endPoint y: 293, distance: 308.6
click at [587, 293] on div "Available Forms & Documents Summary of Your Assets and Liabilities Schedule A/B…" at bounding box center [672, 302] width 763 height 384
click at [832, 339] on div "Social Security Number Statement of Social Security Number Creditor Matrix Text…" at bounding box center [927, 356] width 232 height 258
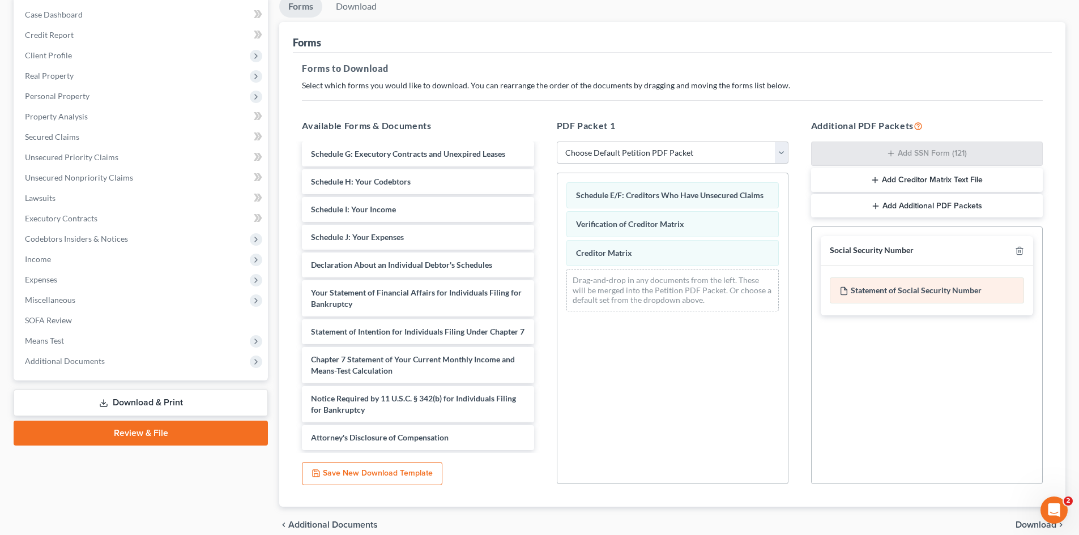
click at [910, 288] on div "Statement of Social Security Number" at bounding box center [927, 290] width 194 height 26
click at [891, 291] on div "Statement of Social Security Number" at bounding box center [927, 290] width 194 height 26
click at [980, 289] on div "Statement of Social Security Number" at bounding box center [927, 290] width 194 height 26
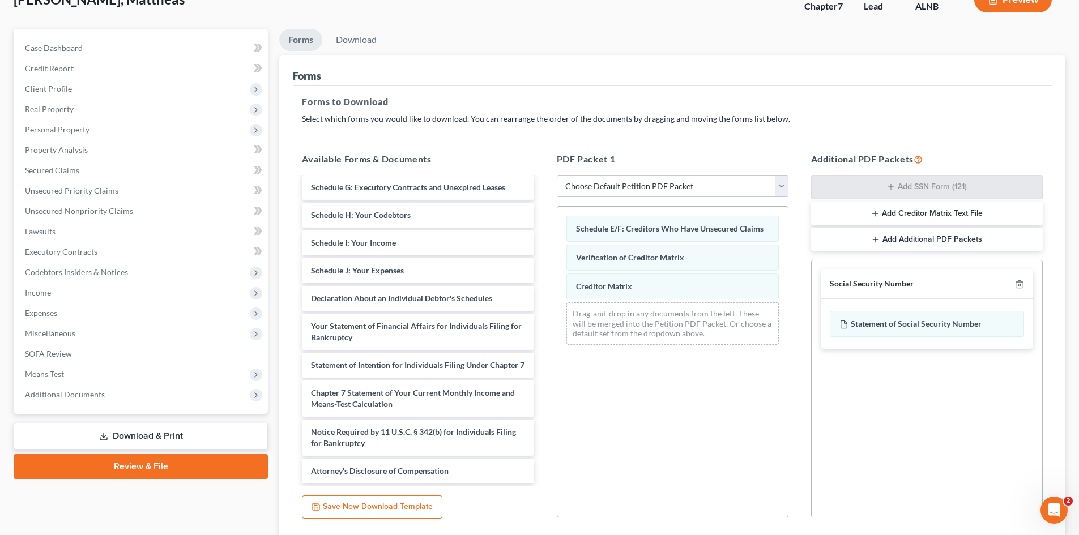
scroll to position [164, 0]
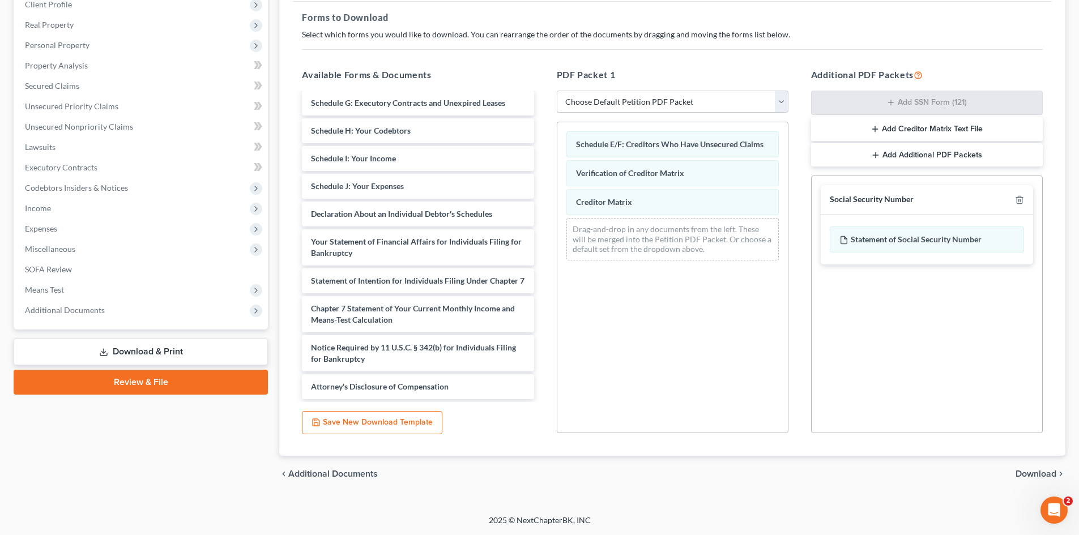
click at [605, 319] on div "Schedule E/F: Creditors Who Have Unsecured Claims Verification of Creditor Matr…" at bounding box center [673, 277] width 232 height 311
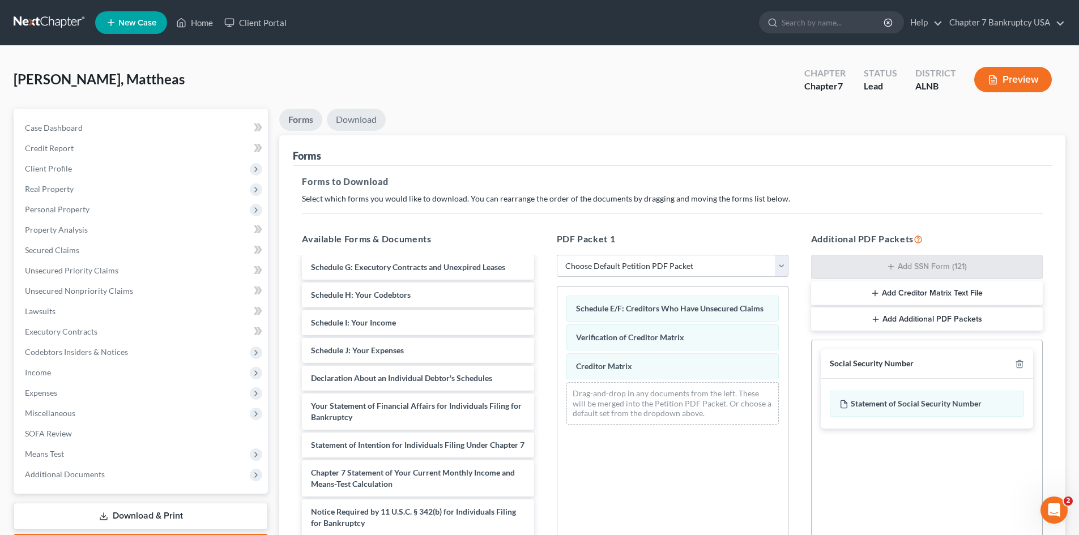
click at [368, 121] on link "Download" at bounding box center [356, 120] width 59 height 22
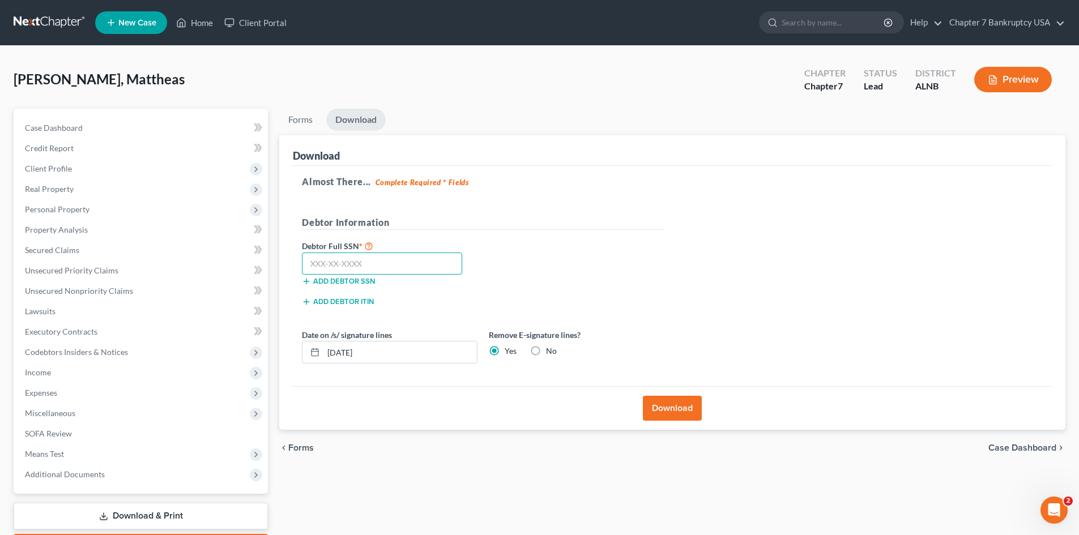
click at [358, 262] on input "text" at bounding box center [382, 264] width 160 height 23
type input "423-17-6094"
drag, startPoint x: 562, startPoint y: 220, endPoint x: 553, endPoint y: 240, distance: 21.3
click at [562, 221] on h5 "Debtor Information" at bounding box center [483, 223] width 362 height 14
click at [688, 409] on button "Download" at bounding box center [672, 408] width 59 height 25
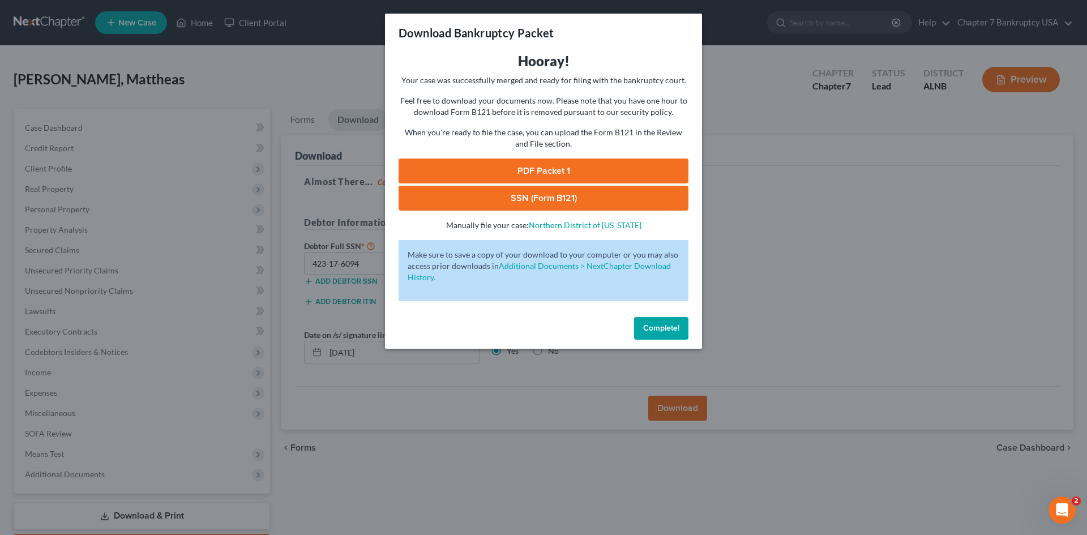
click at [560, 169] on link "PDF Packet 1" at bounding box center [544, 171] width 290 height 25
click at [540, 196] on link "SSN (Form B121)" at bounding box center [544, 198] width 290 height 25
click at [670, 326] on span "Complete!" at bounding box center [661, 328] width 36 height 10
